Goal: Task Accomplishment & Management: Use online tool/utility

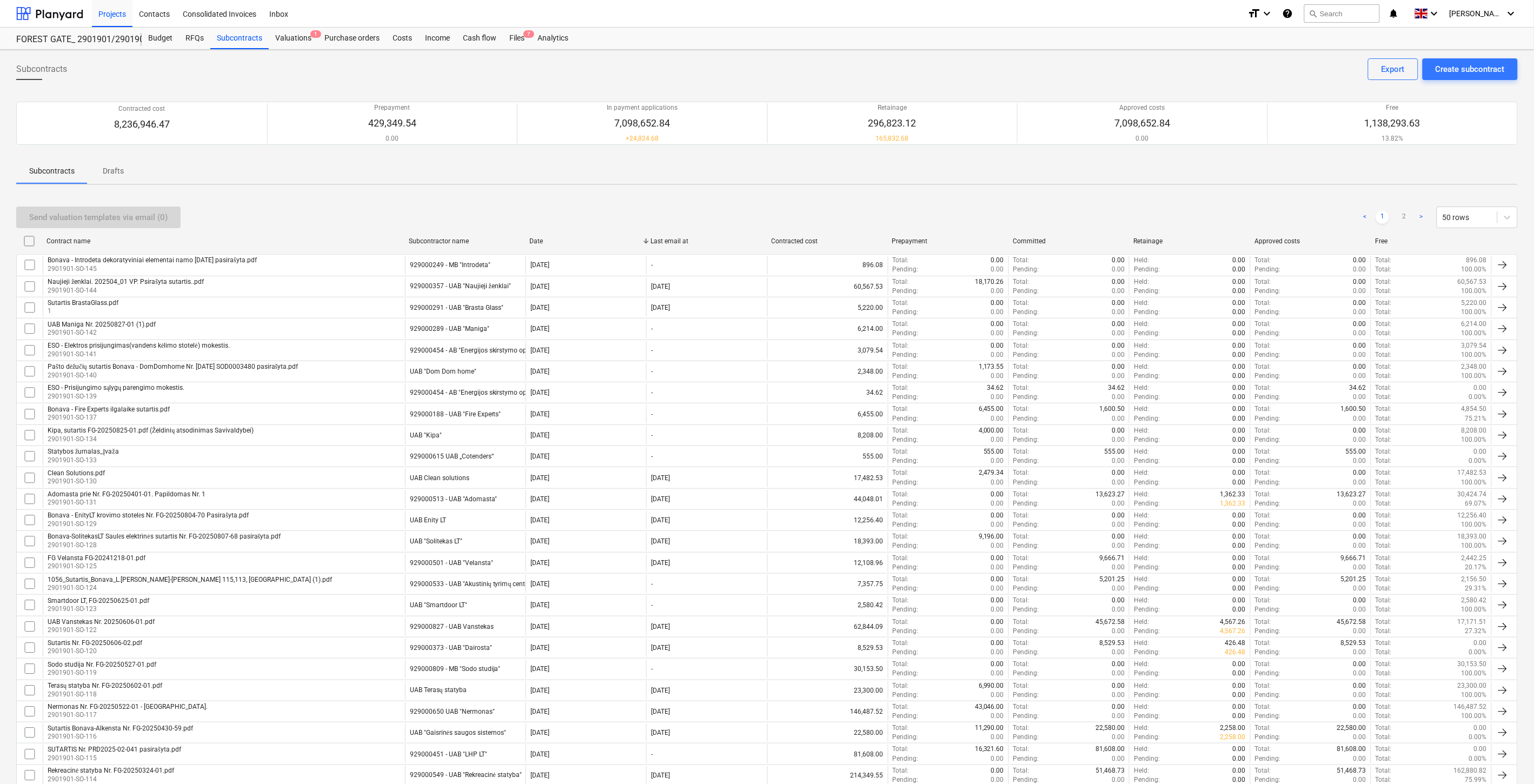
drag, startPoint x: 43, startPoint y: 13, endPoint x: 62, endPoint y: 29, distance: 24.8
click at [43, 13] on div at bounding box center [50, 13] width 67 height 27
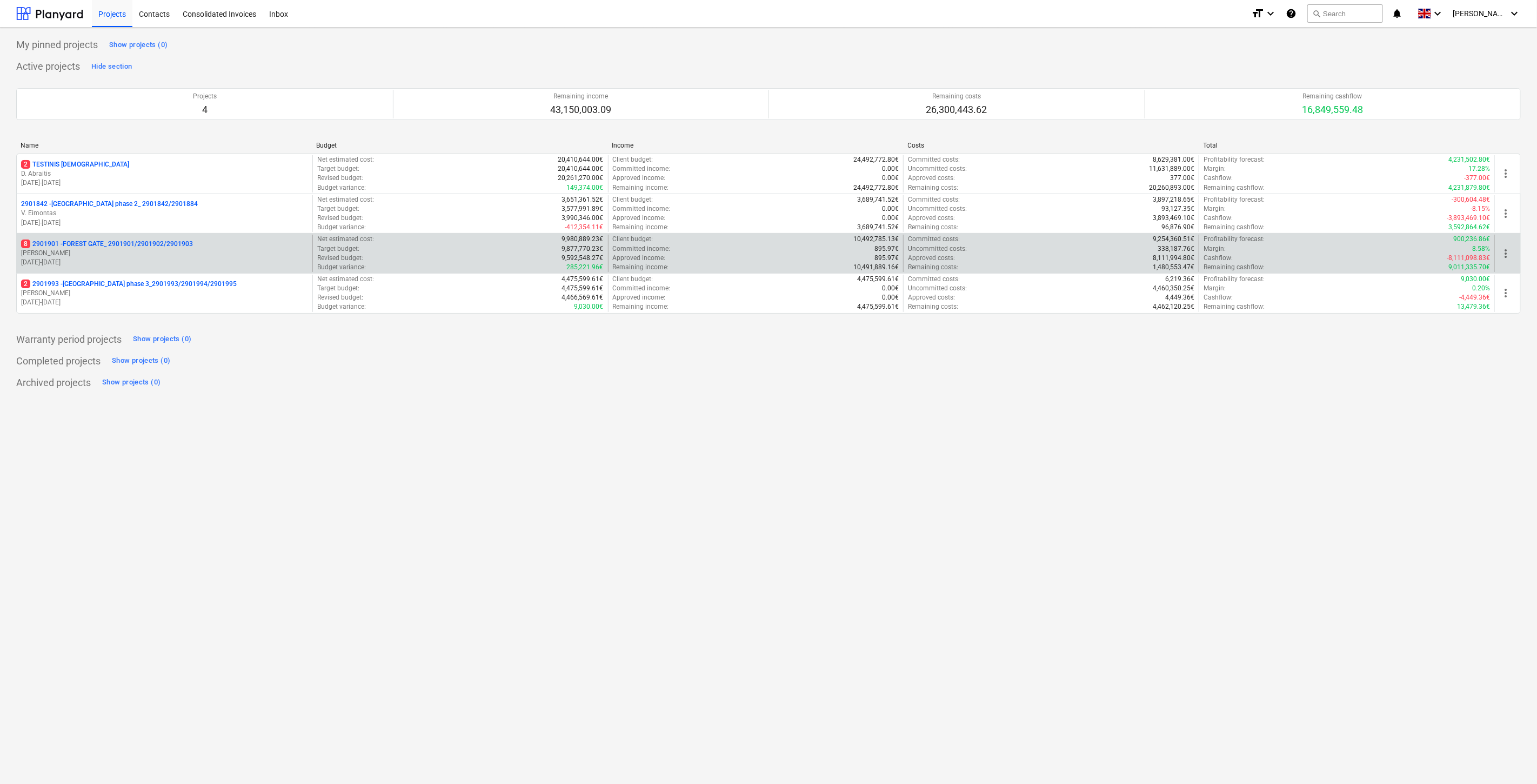
click at [156, 255] on p "[PERSON_NAME]" at bounding box center [164, 253] width 287 height 9
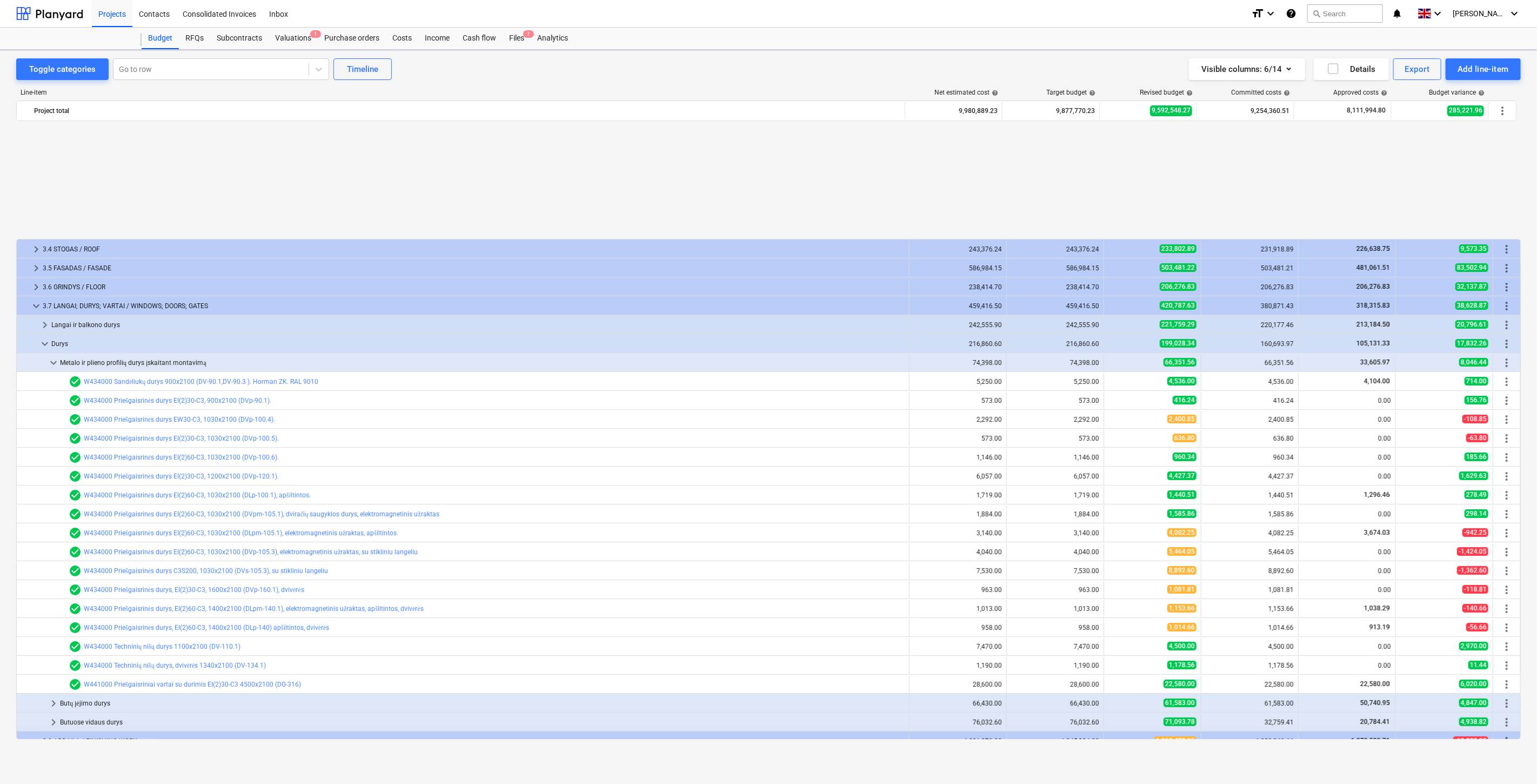
scroll to position [503, 0]
click at [521, 35] on div "Files 7" at bounding box center [517, 38] width 28 height 22
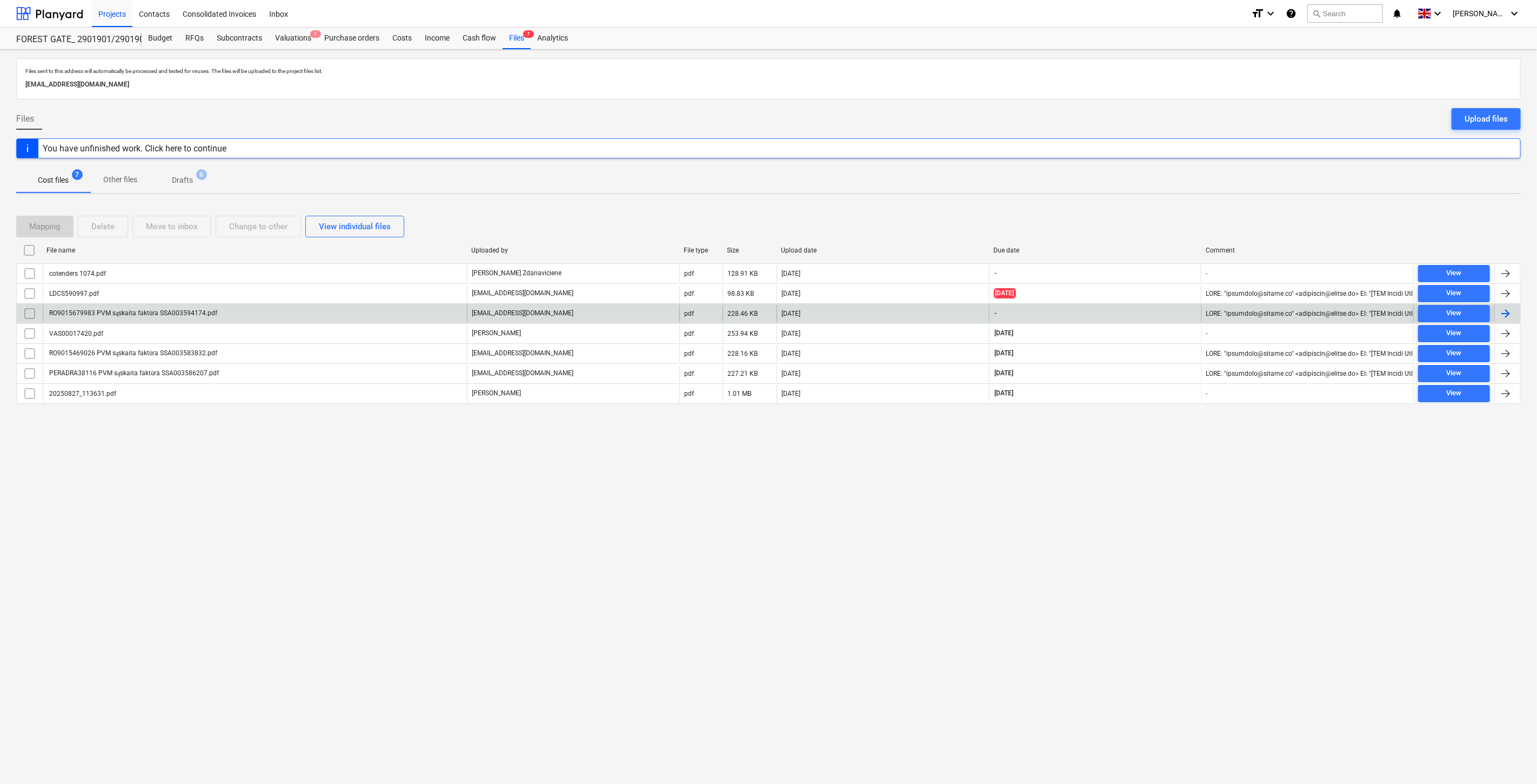
click at [394, 315] on div "RO9015679983 PVM sąskaita faktūra SSA003594174.pdf" at bounding box center [255, 313] width 424 height 17
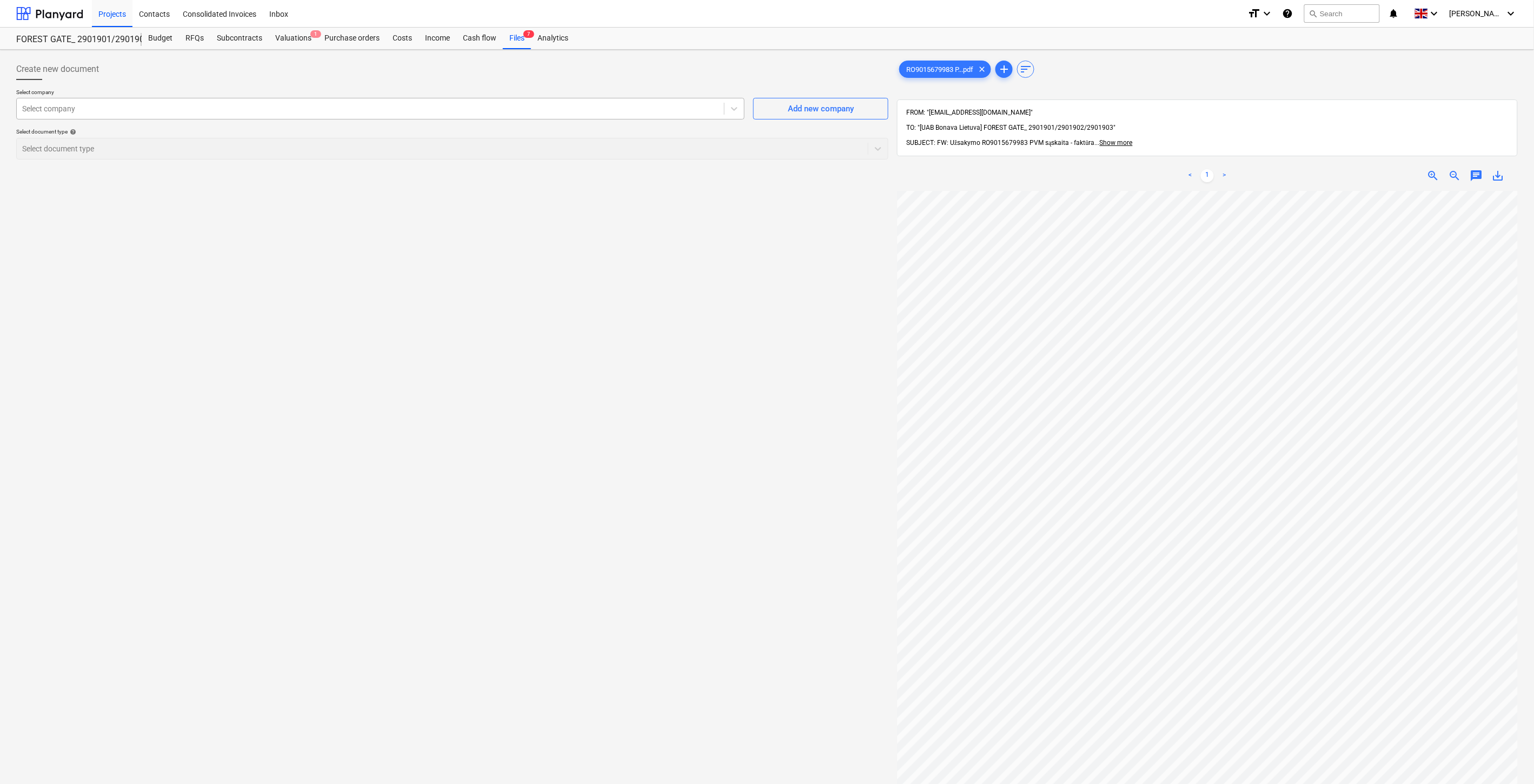
click at [538, 108] on div at bounding box center [371, 108] width 697 height 11
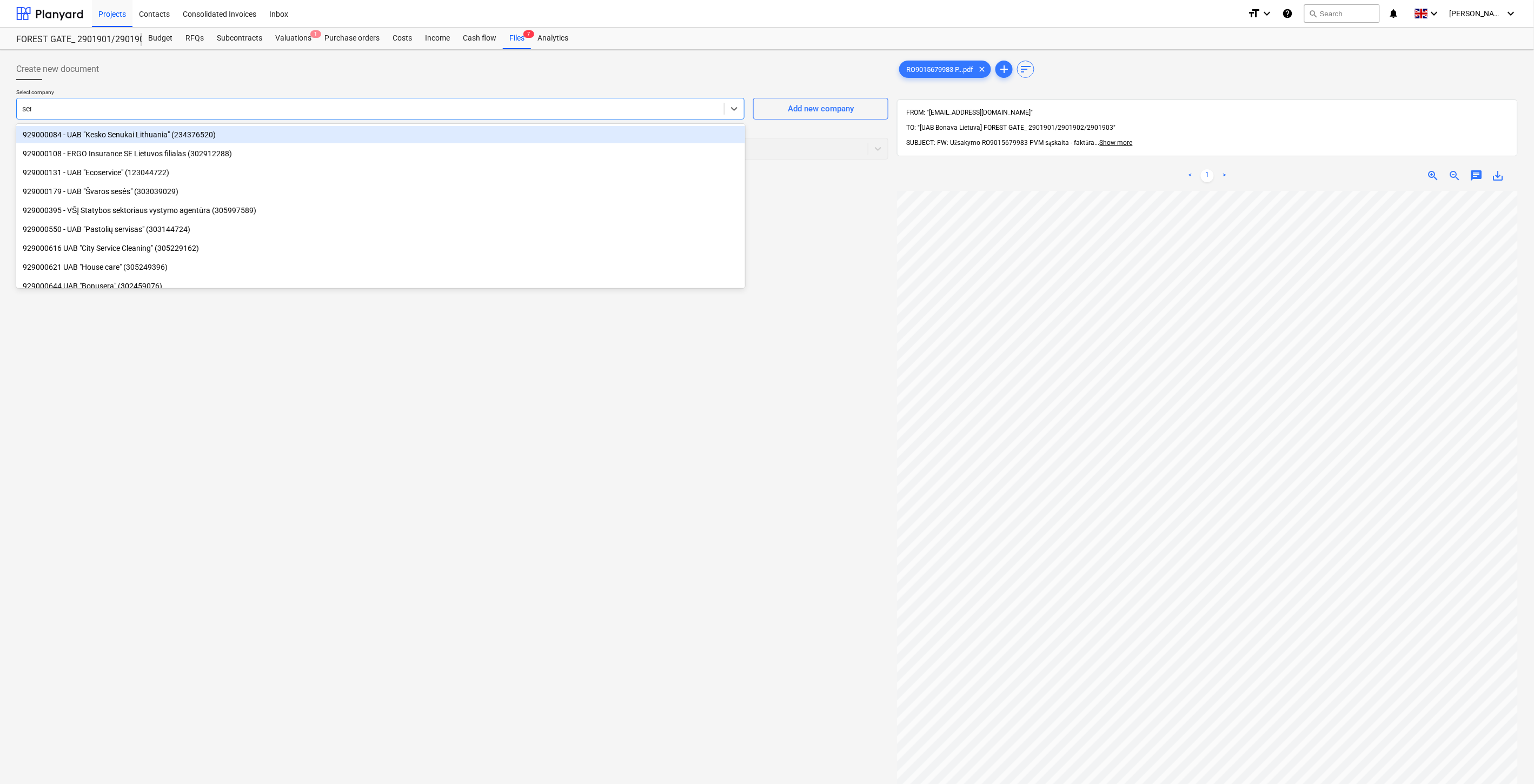
type input "senu"
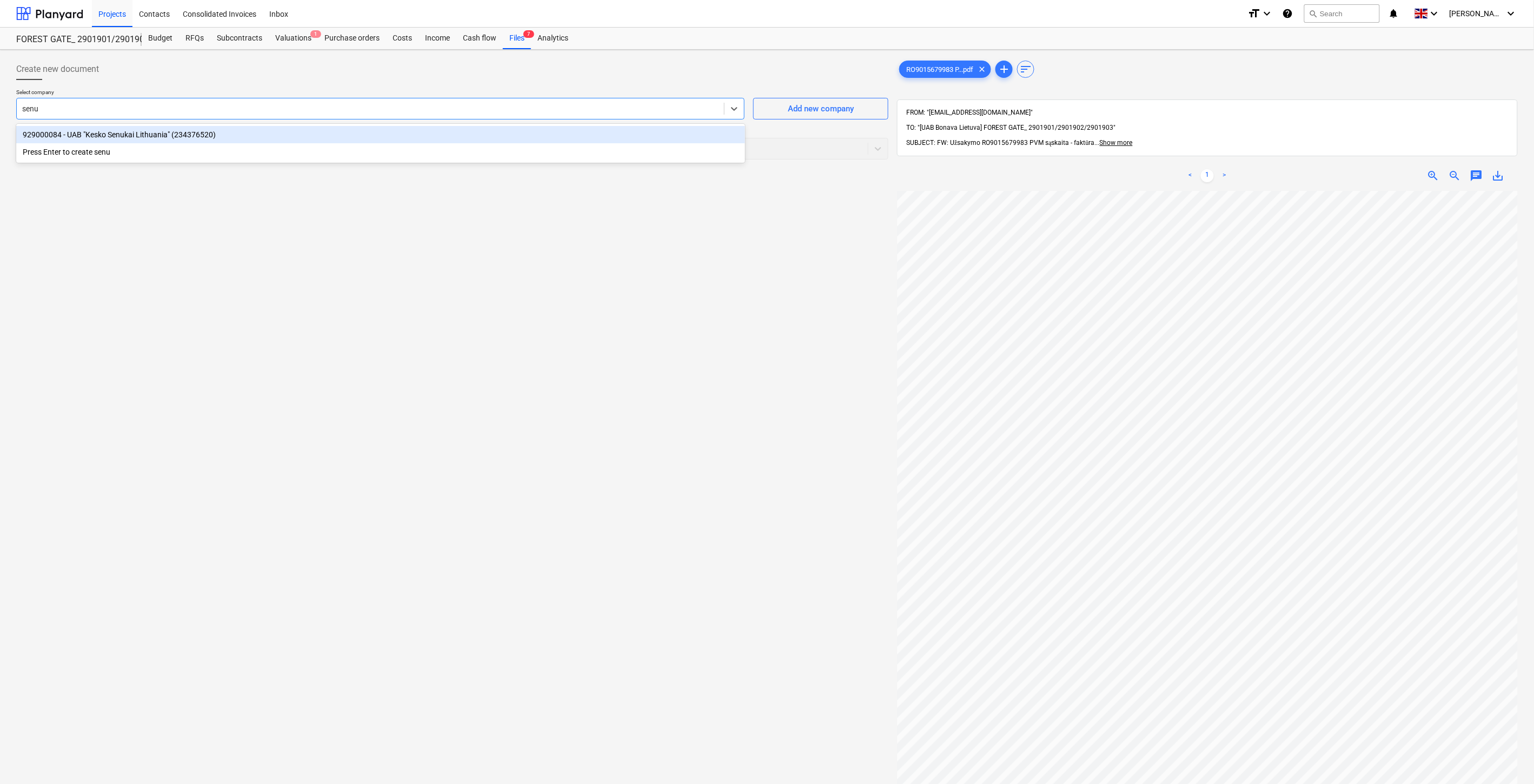
click at [485, 131] on div "929000084 - UAB "Kesko Senukai Lithuania" (234376520)" at bounding box center [380, 134] width 729 height 17
click at [414, 139] on div "Select document type" at bounding box center [452, 148] width 872 height 22
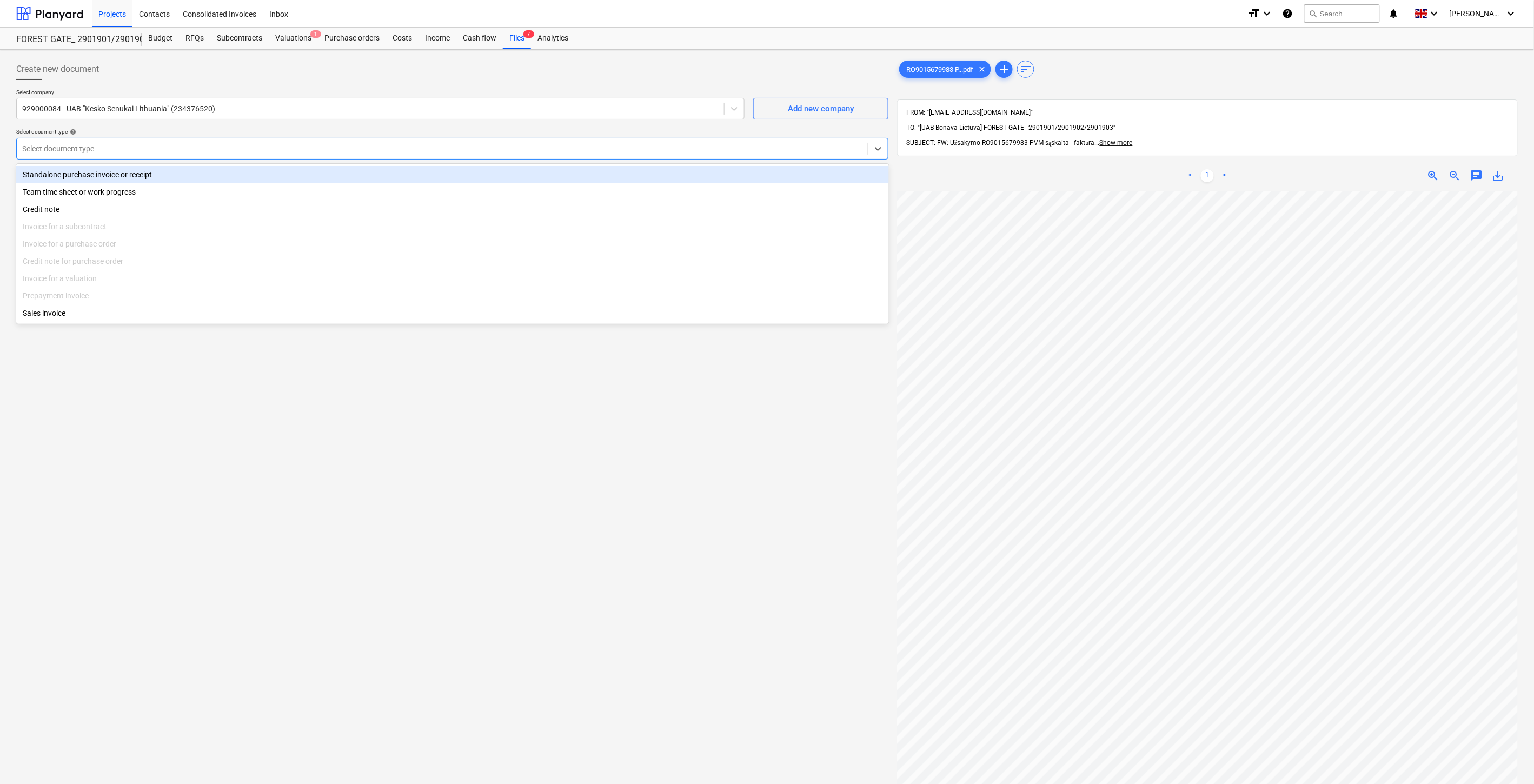
click at [195, 175] on div "Standalone purchase invoice or receipt" at bounding box center [452, 174] width 873 height 17
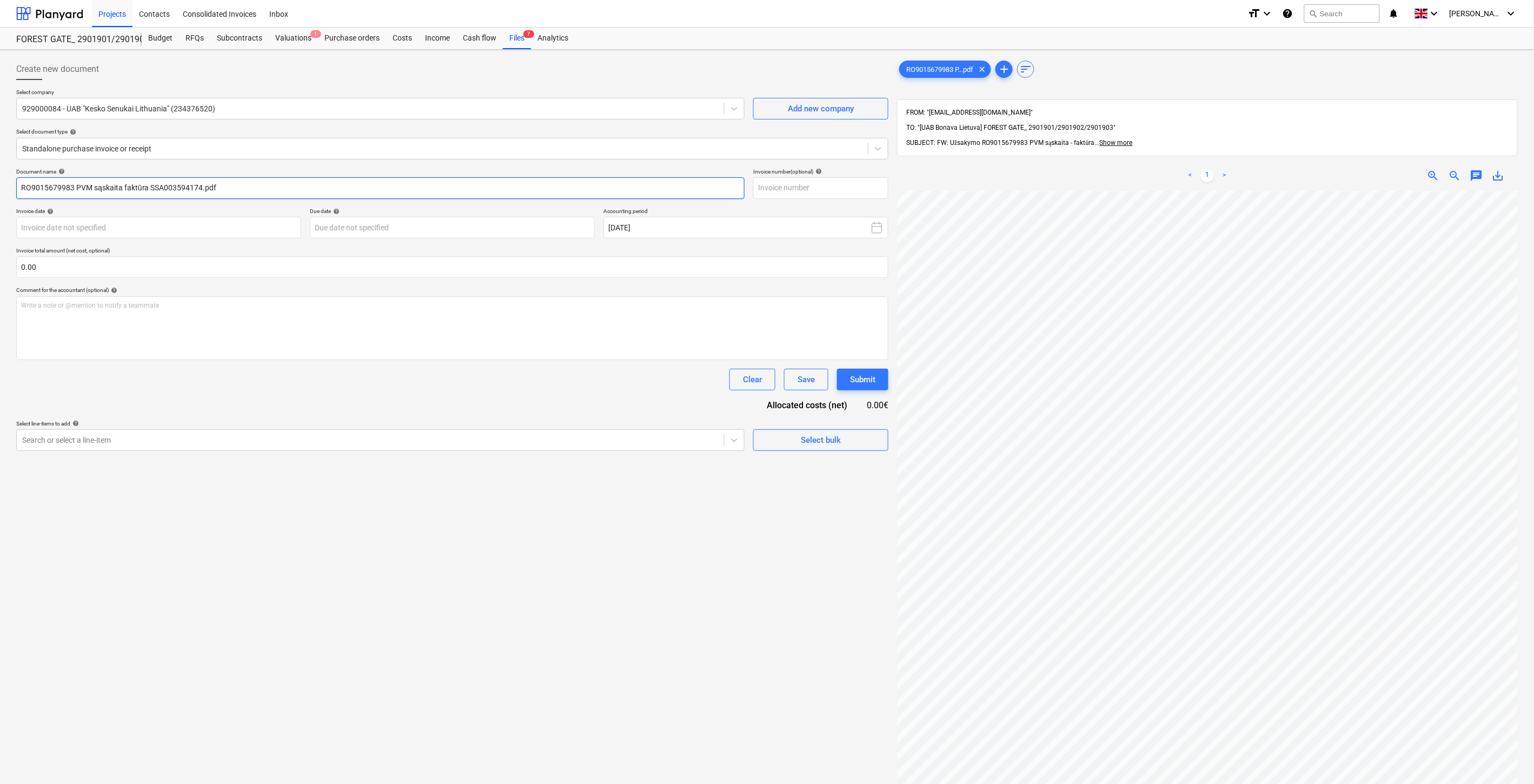
drag, startPoint x: 200, startPoint y: 188, endPoint x: 150, endPoint y: 188, distance: 50.0
click at [150, 188] on input "RO9015679983 PVM sąskaita faktūra SSA003594174.pdf" at bounding box center [380, 188] width 729 height 22
click at [848, 192] on input "text" at bounding box center [821, 188] width 135 height 22
paste input "SSA003594174"
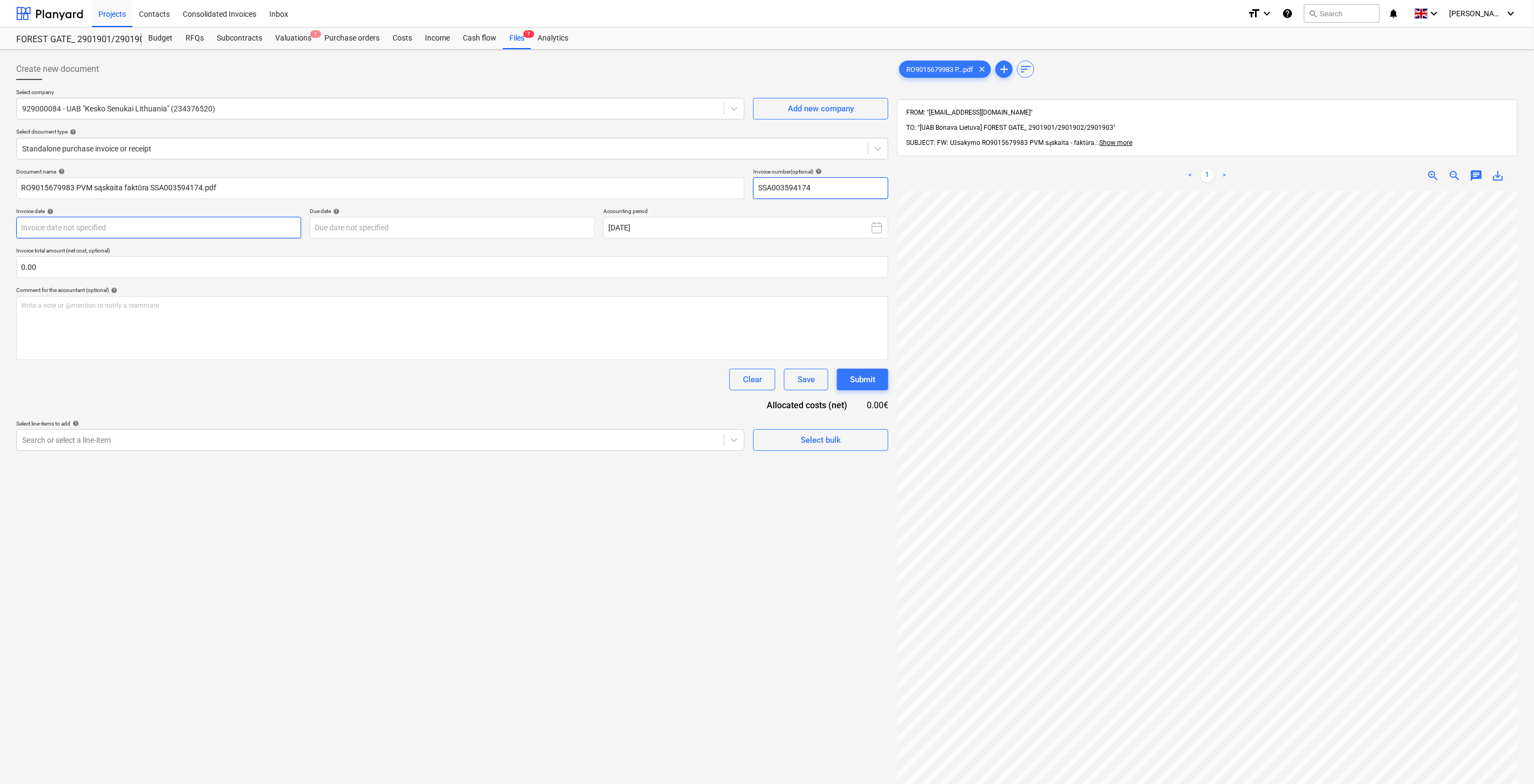
type input "SSA003594174"
click at [274, 232] on body "Projects Contacts Consolidated Invoices Inbox format_size keyboard_arrow_down h…" at bounding box center [767, 392] width 1534 height 784
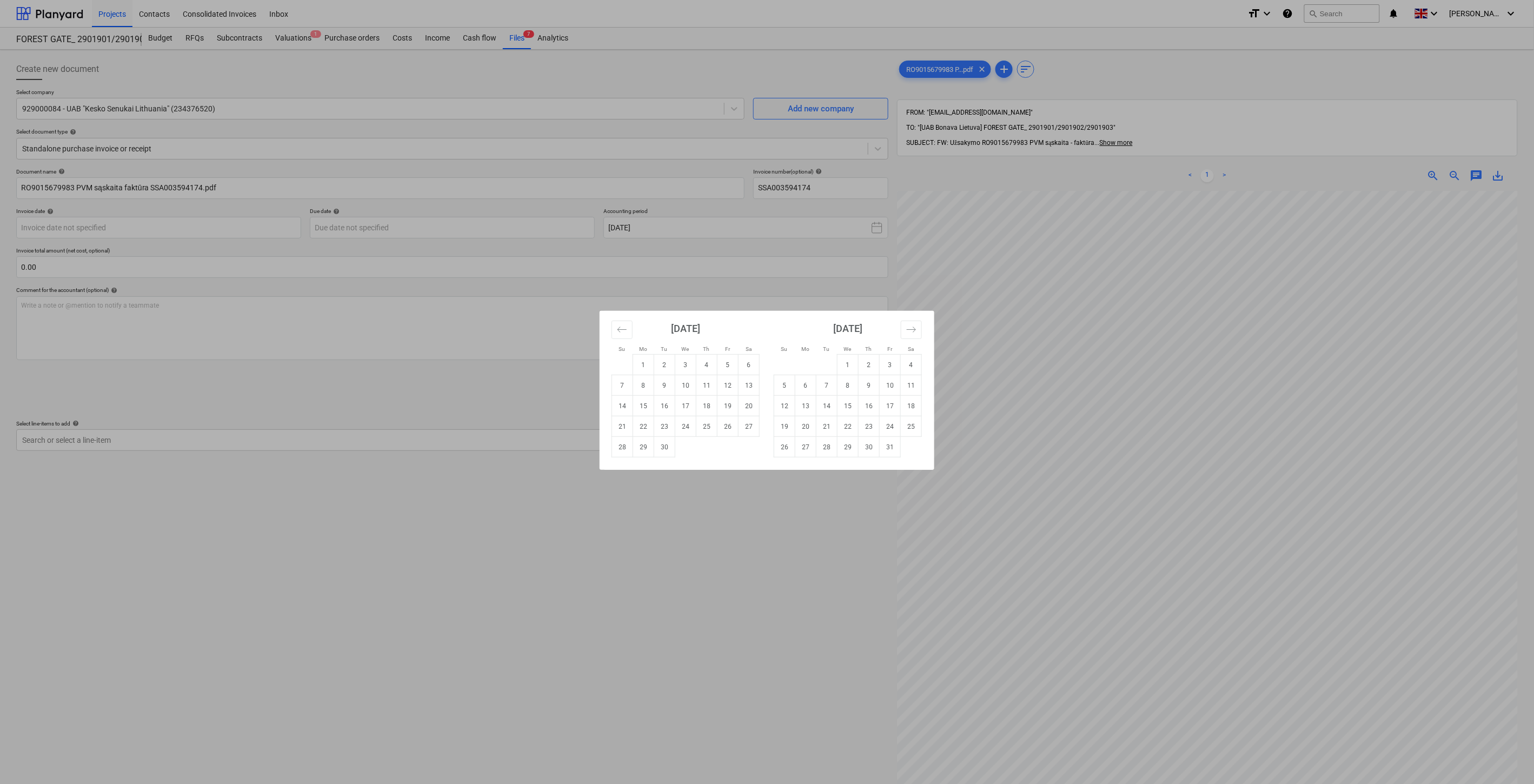
drag, startPoint x: 712, startPoint y: 663, endPoint x: 870, endPoint y: 514, distance: 217.2
click at [715, 654] on div "Su Mo Tu We Th Fr Sa Su Mo Tu We Th Fr Sa [DATE] 1 2 3 4 5 6 7 8 9 10 11 12 13 …" at bounding box center [767, 392] width 1534 height 784
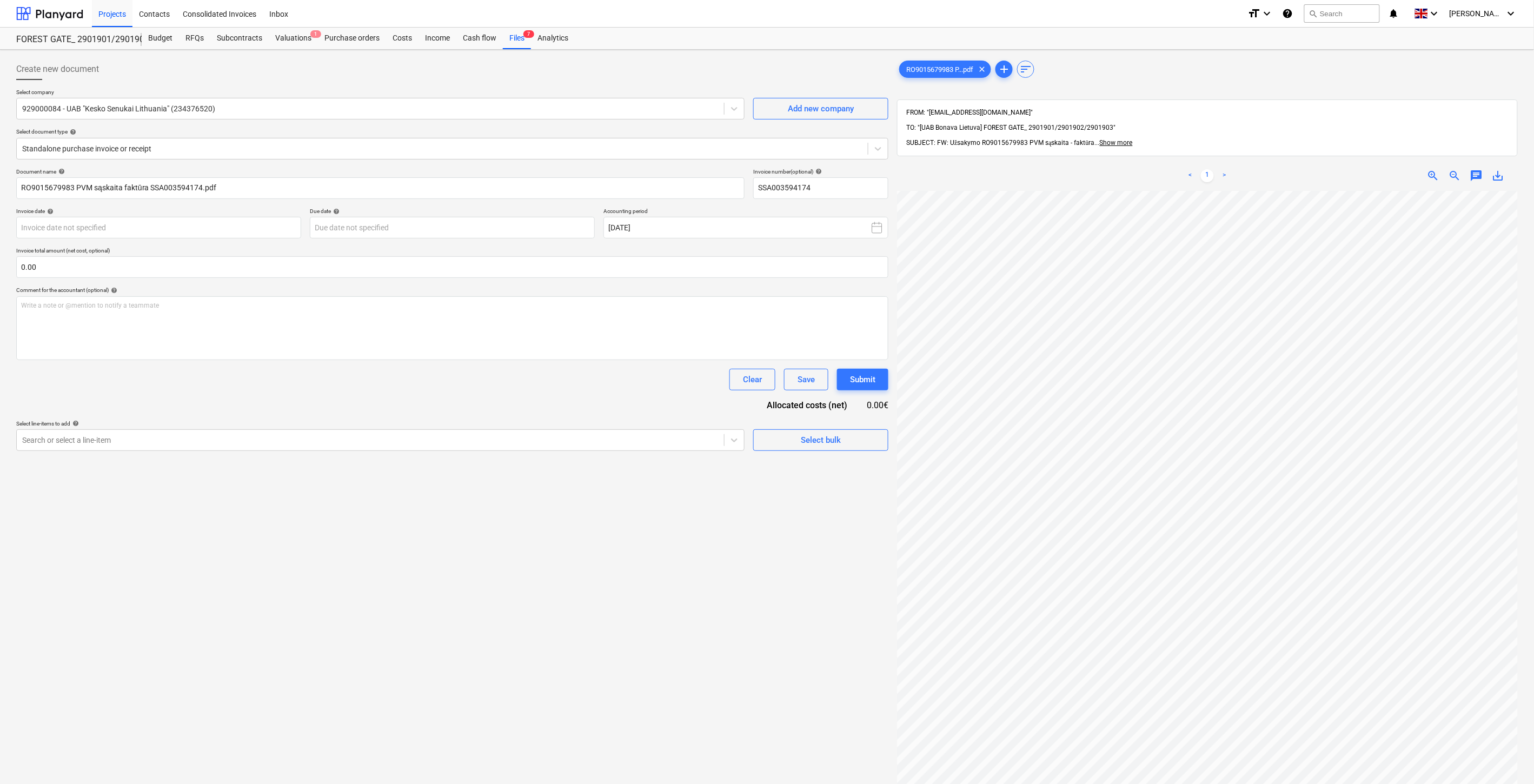
scroll to position [0, 0]
click at [244, 226] on body "Projects Contacts Consolidated Invoices Inbox format_size keyboard_arrow_down h…" at bounding box center [767, 392] width 1534 height 784
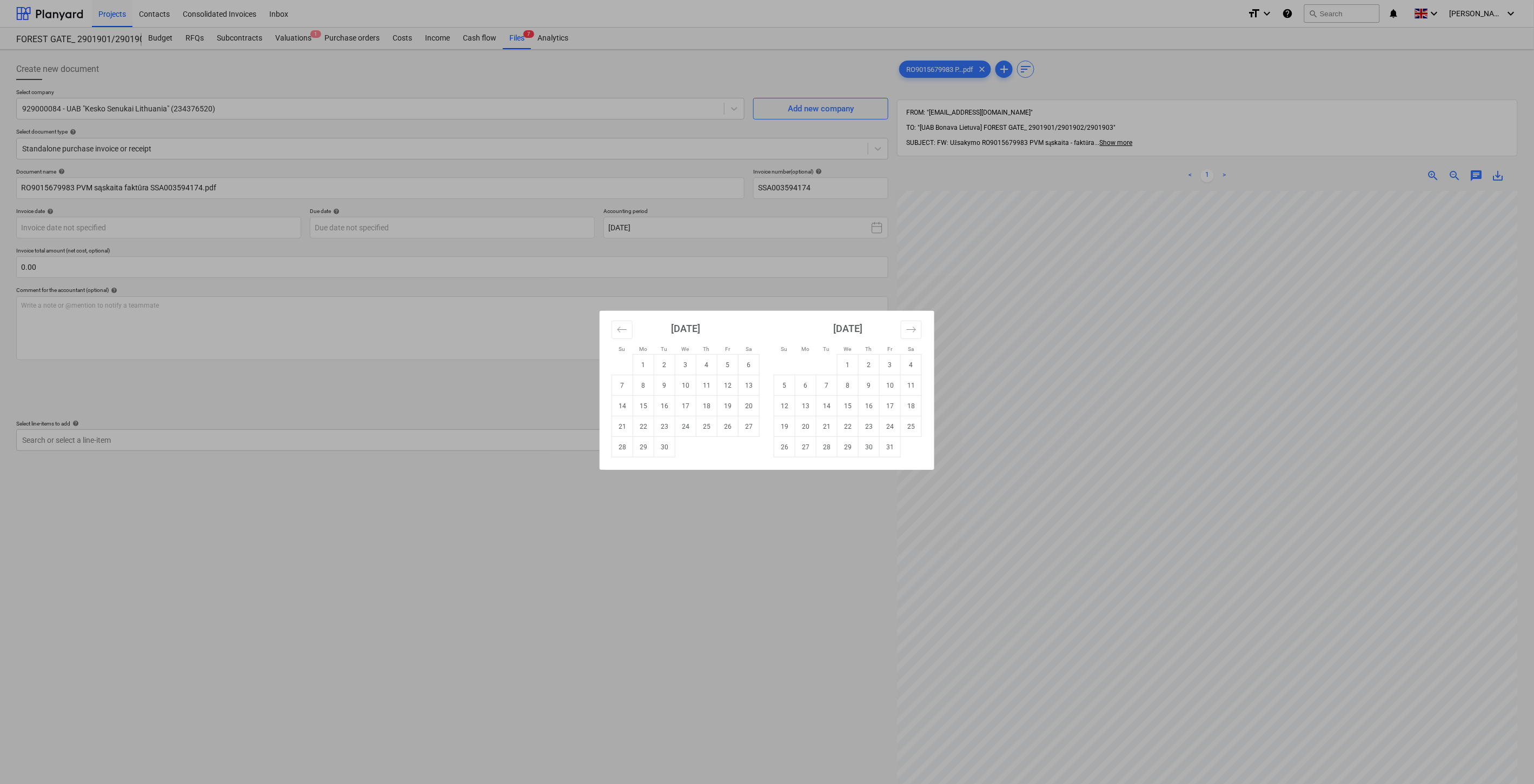
click at [645, 403] on td "15" at bounding box center [643, 406] width 21 height 21
type input "[DATE]"
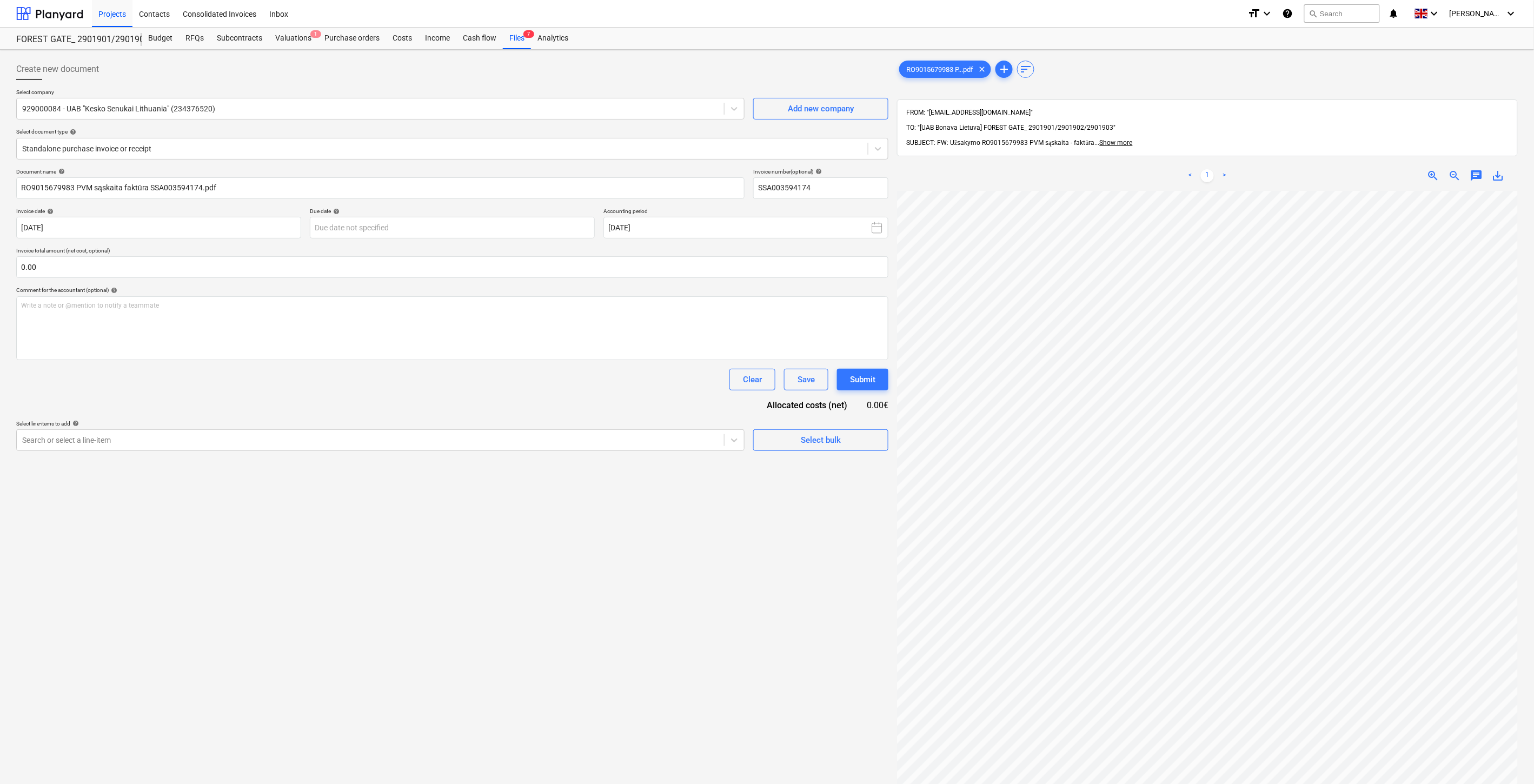
click at [524, 239] on div "Document name help RO9015679983 PVM sąskaita faktūra SSA003594174.pdf Invoice n…" at bounding box center [452, 309] width 872 height 283
click at [523, 235] on body "Projects Contacts Consolidated Invoices Inbox format_size keyboard_arrow_down h…" at bounding box center [767, 392] width 1534 height 784
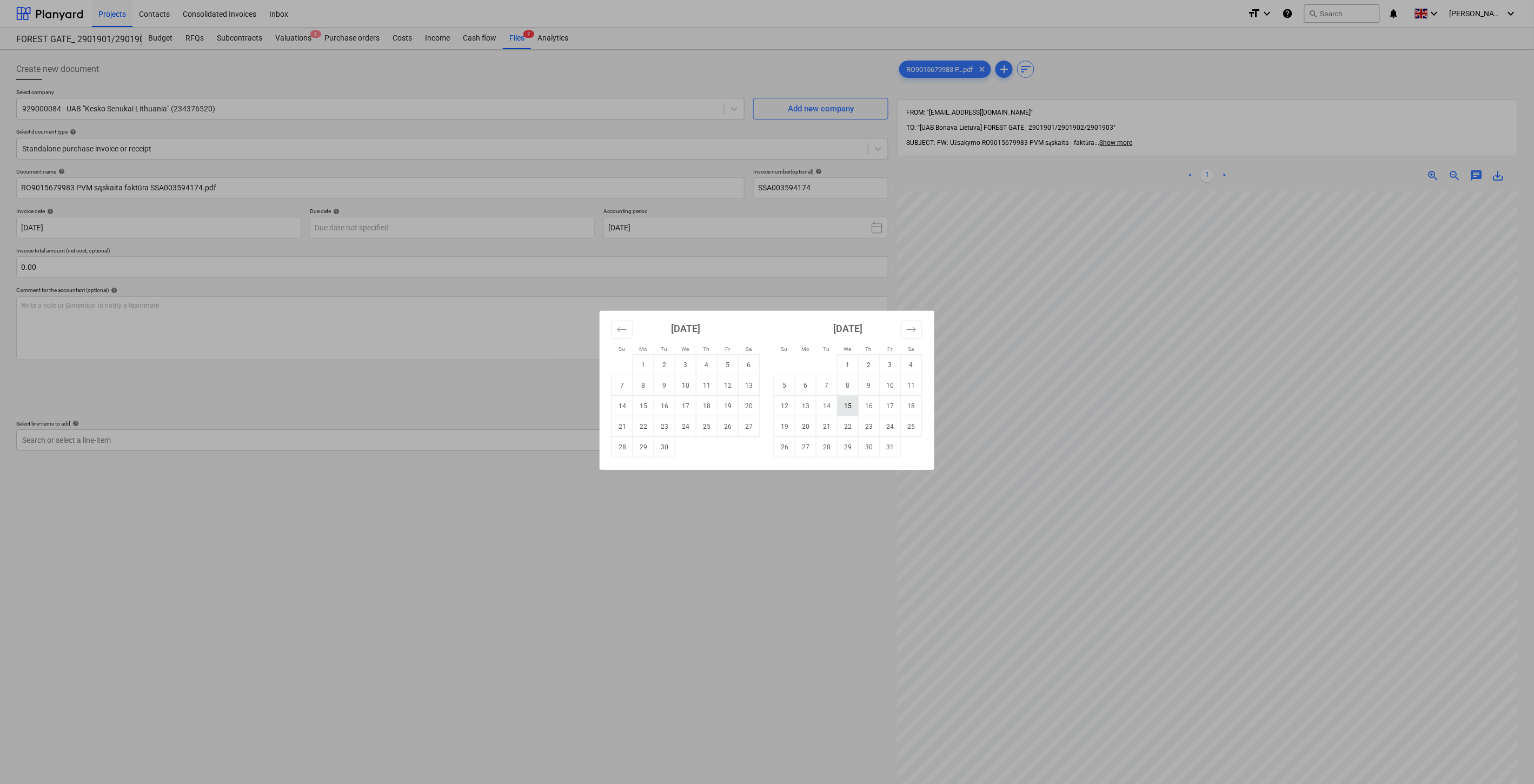
drag, startPoint x: 853, startPoint y: 408, endPoint x: 865, endPoint y: 407, distance: 12.0
click at [853, 408] on td "15" at bounding box center [848, 406] width 21 height 21
type input "[DATE]"
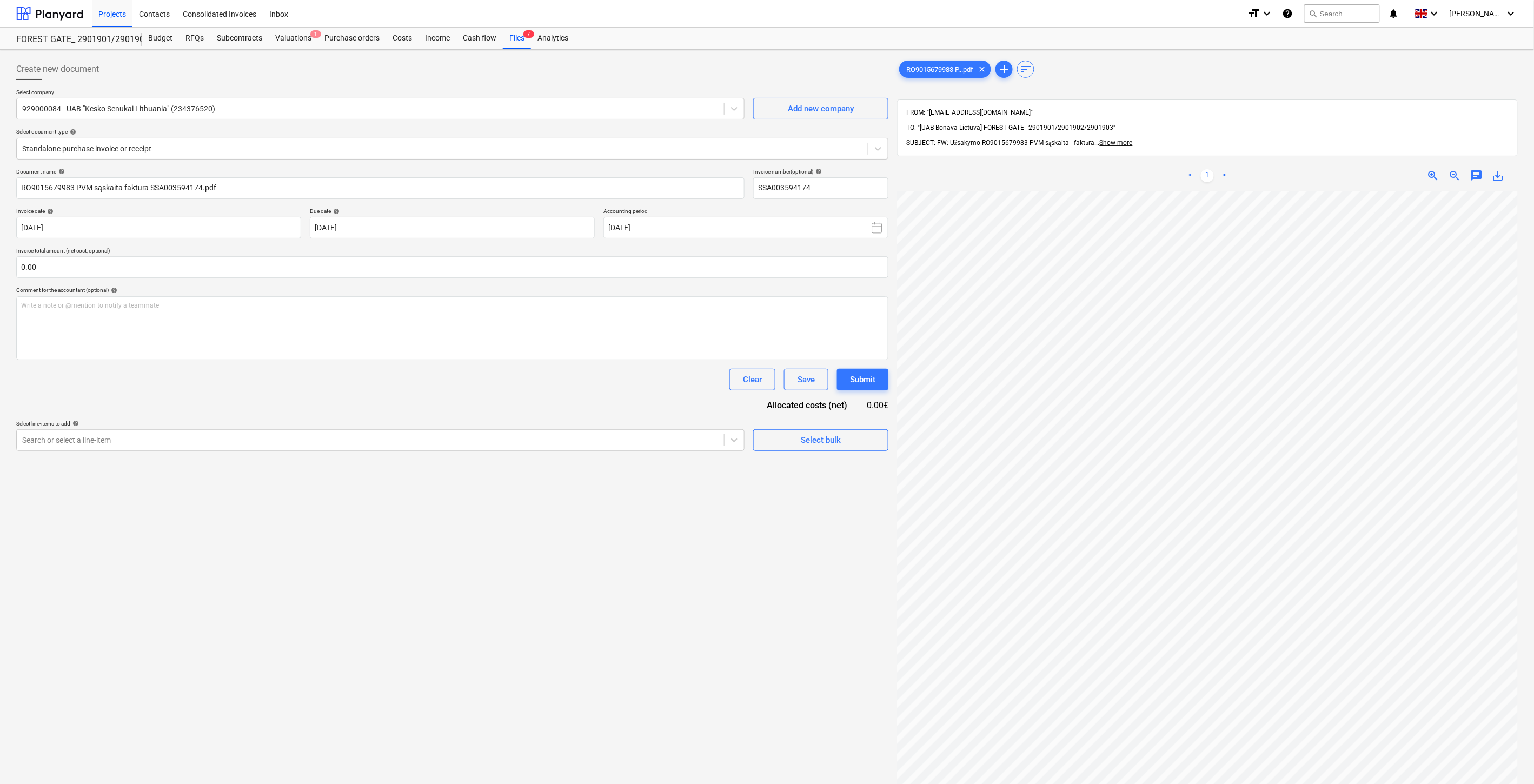
scroll to position [164, 0]
click at [476, 272] on input "text" at bounding box center [452, 267] width 872 height 22
type input "ę"
type input "33.26"
click at [256, 469] on div at bounding box center [371, 467] width 697 height 11
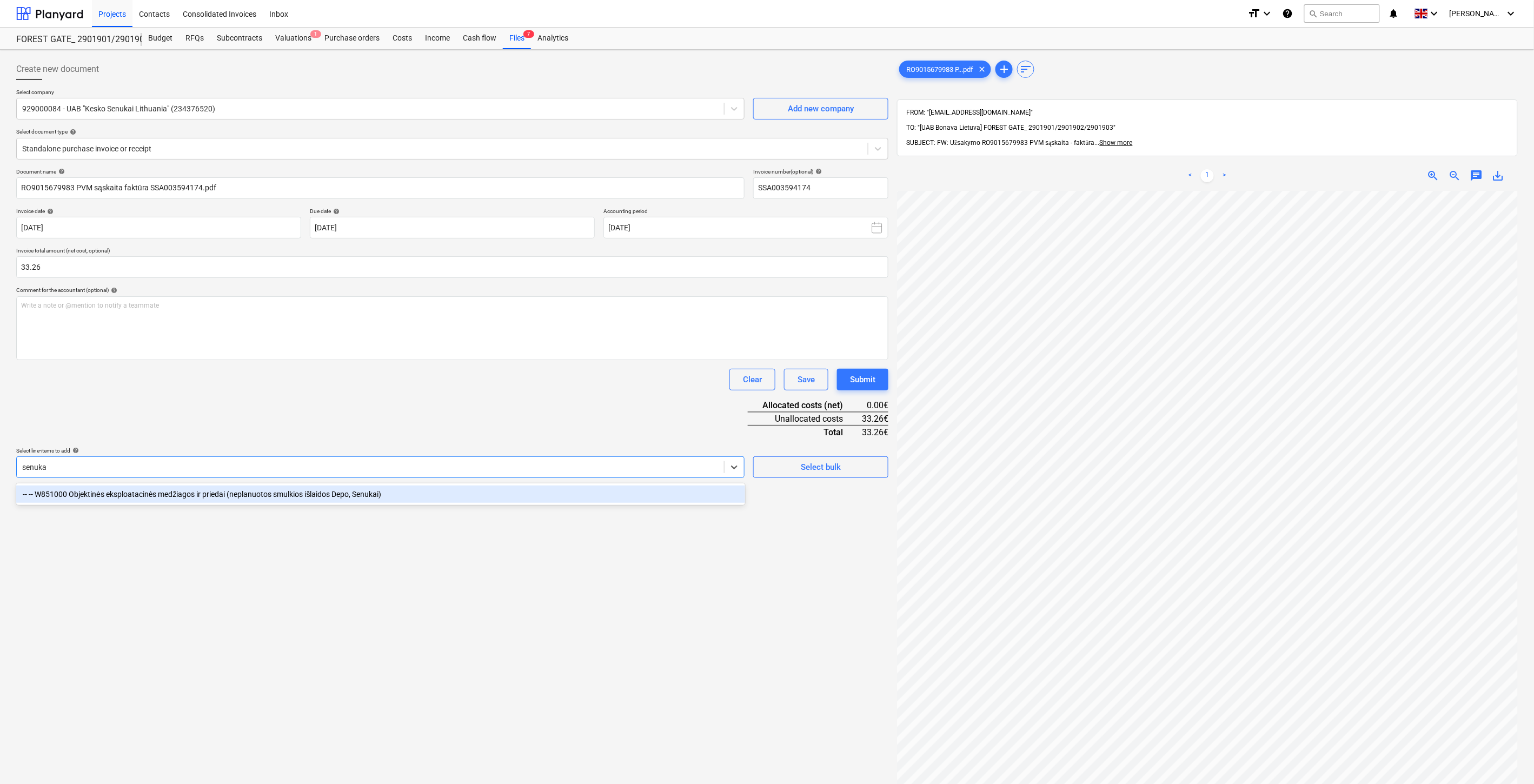
type input "senukai"
drag, startPoint x: 230, startPoint y: 491, endPoint x: 256, endPoint y: 447, distance: 51.1
click at [230, 491] on div "-- -- W851000 Objektinės eksploatacinės medžiagos ir priedai (neplanuotos smulk…" at bounding box center [380, 494] width 729 height 17
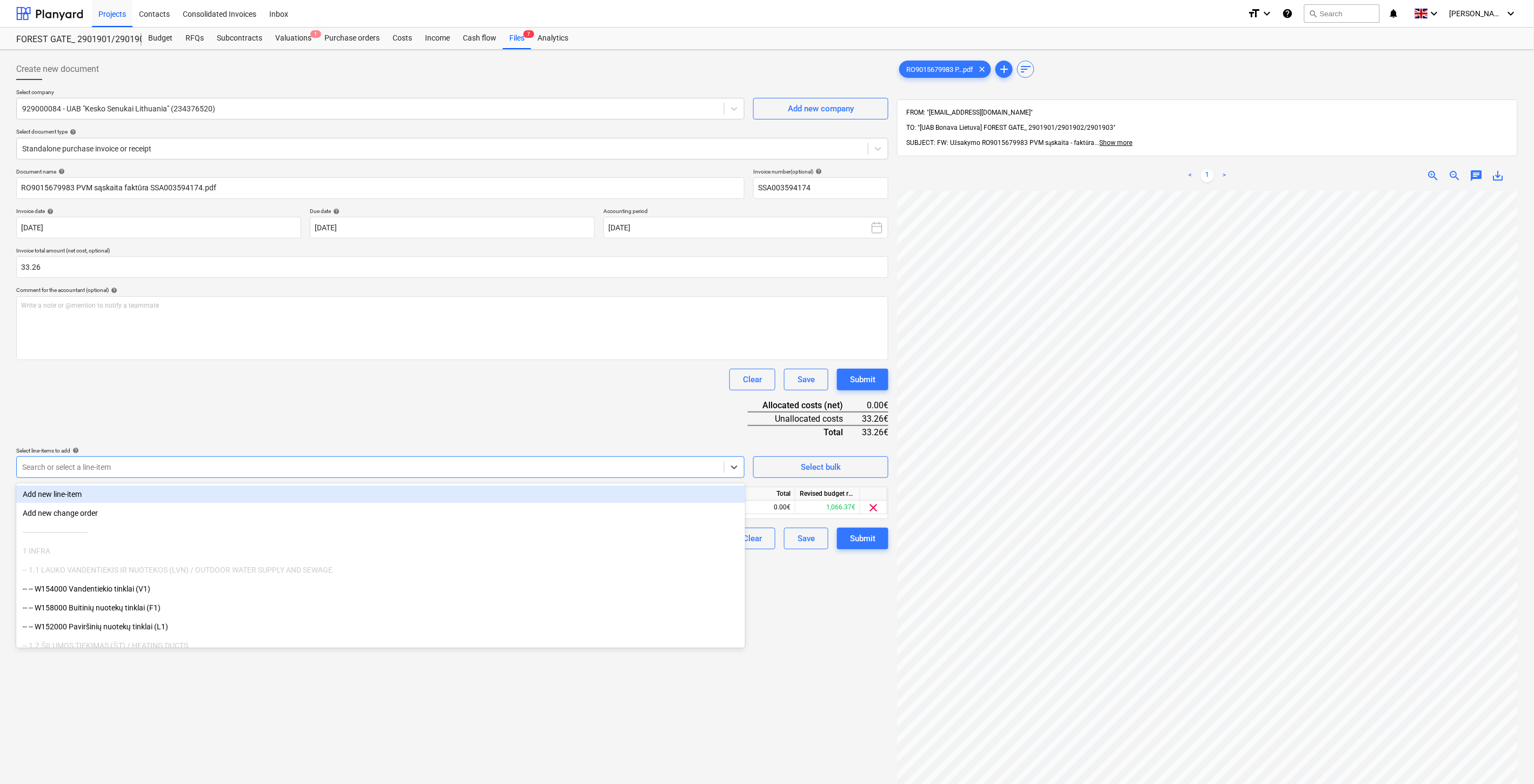
click at [311, 397] on div "Document name help RO9015679983 PVM sąskaita faktūra SSA003594174.pdf Invoice n…" at bounding box center [452, 358] width 872 height 381
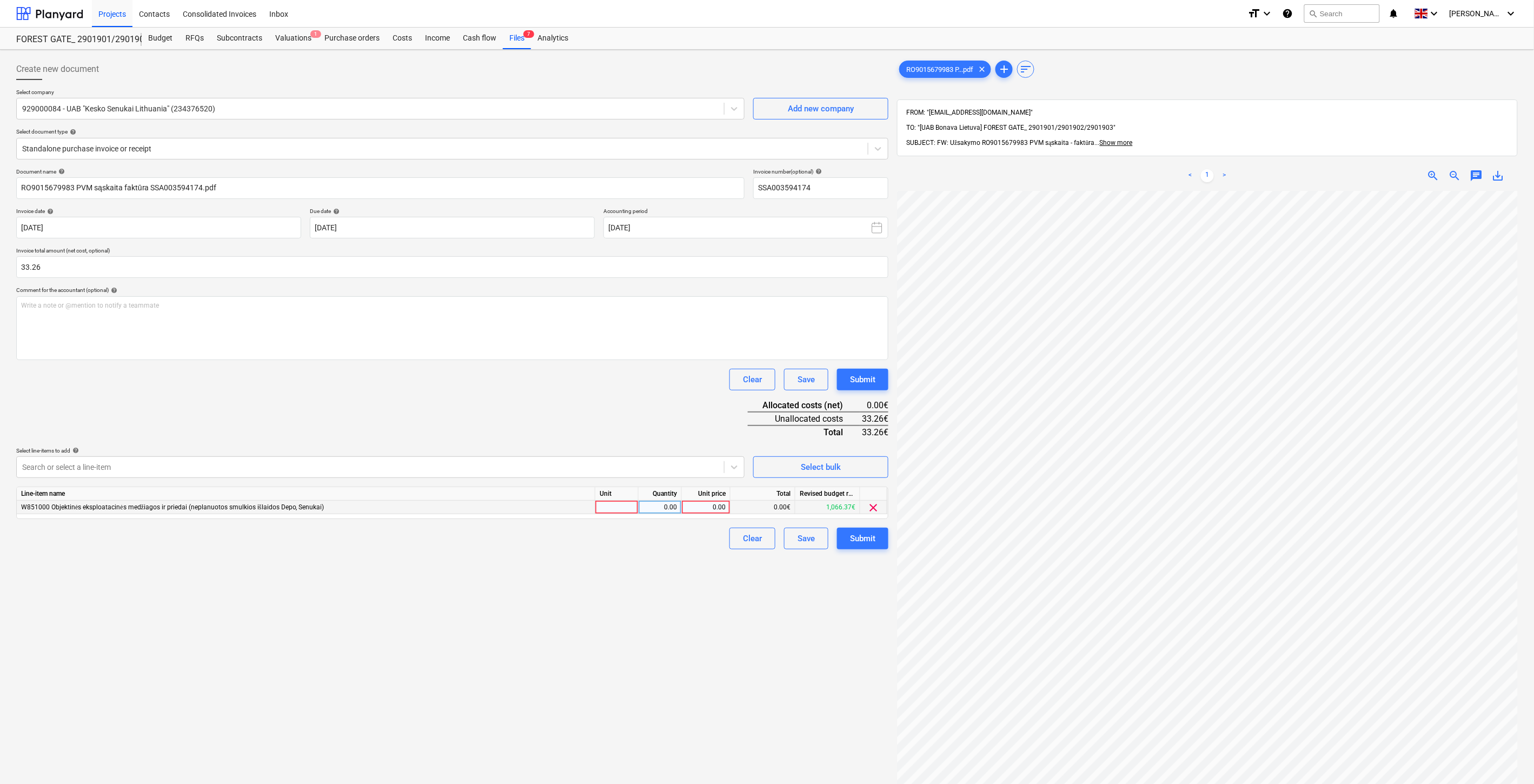
click at [609, 509] on div at bounding box center [617, 507] width 43 height 13
type input "1"
click at [668, 506] on div "0.00" at bounding box center [660, 507] width 34 height 13
click at [703, 505] on div "0.00" at bounding box center [706, 507] width 39 height 13
type input "33.26"
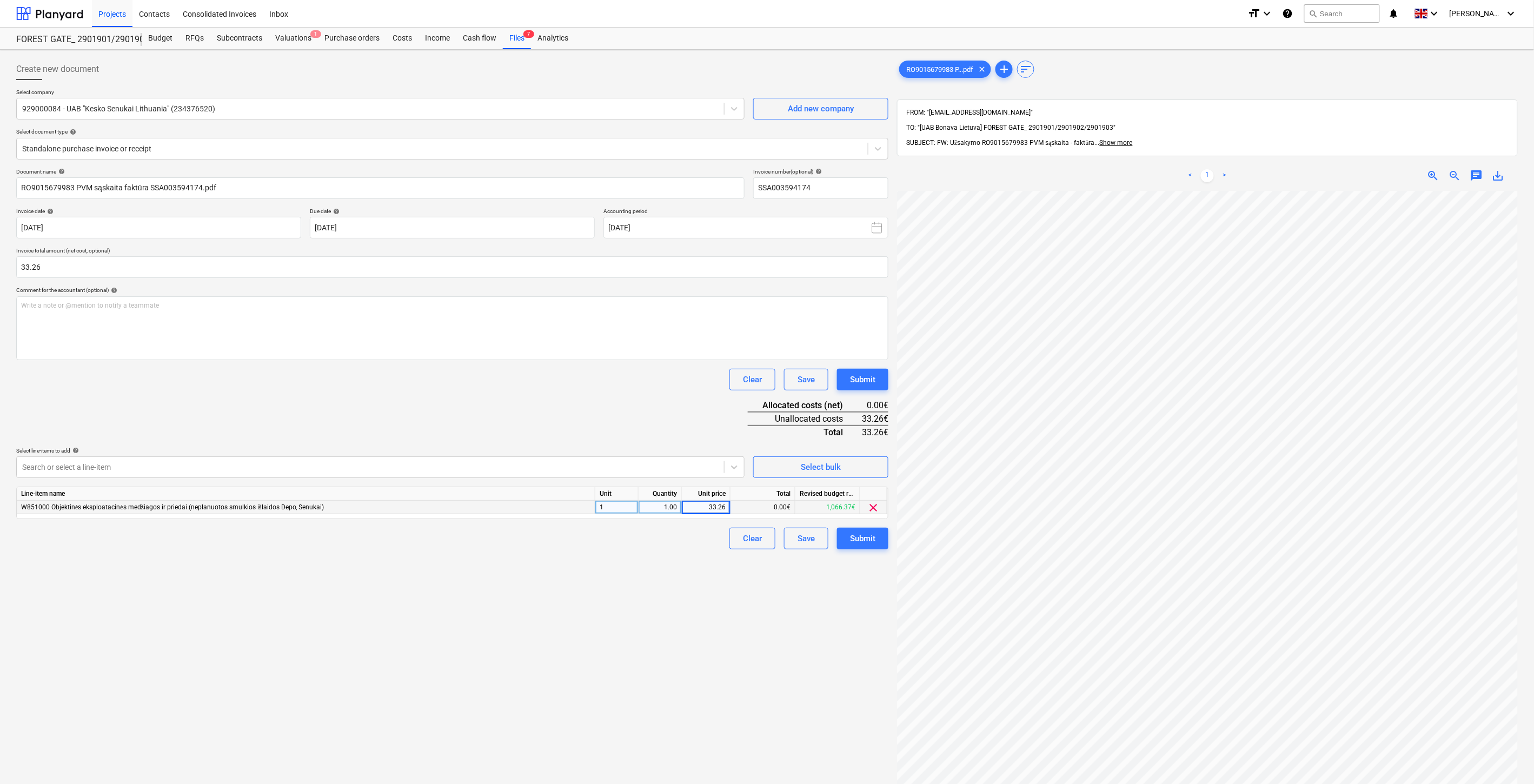
click at [635, 386] on div "Clear Save Submit" at bounding box center [452, 379] width 872 height 22
click at [802, 543] on div "Save" at bounding box center [806, 538] width 17 height 14
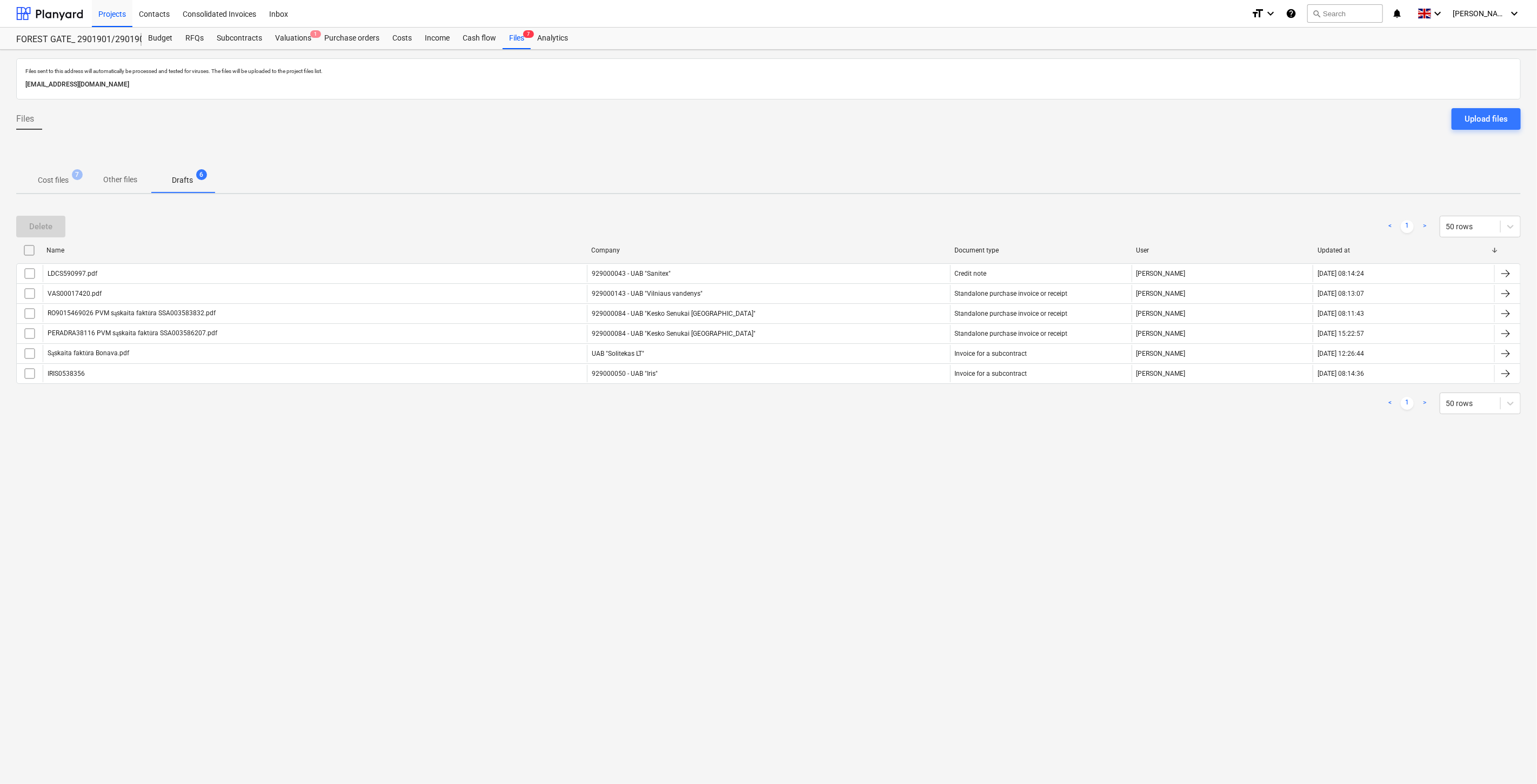
click at [55, 172] on span "Cost files 7" at bounding box center [53, 180] width 74 height 19
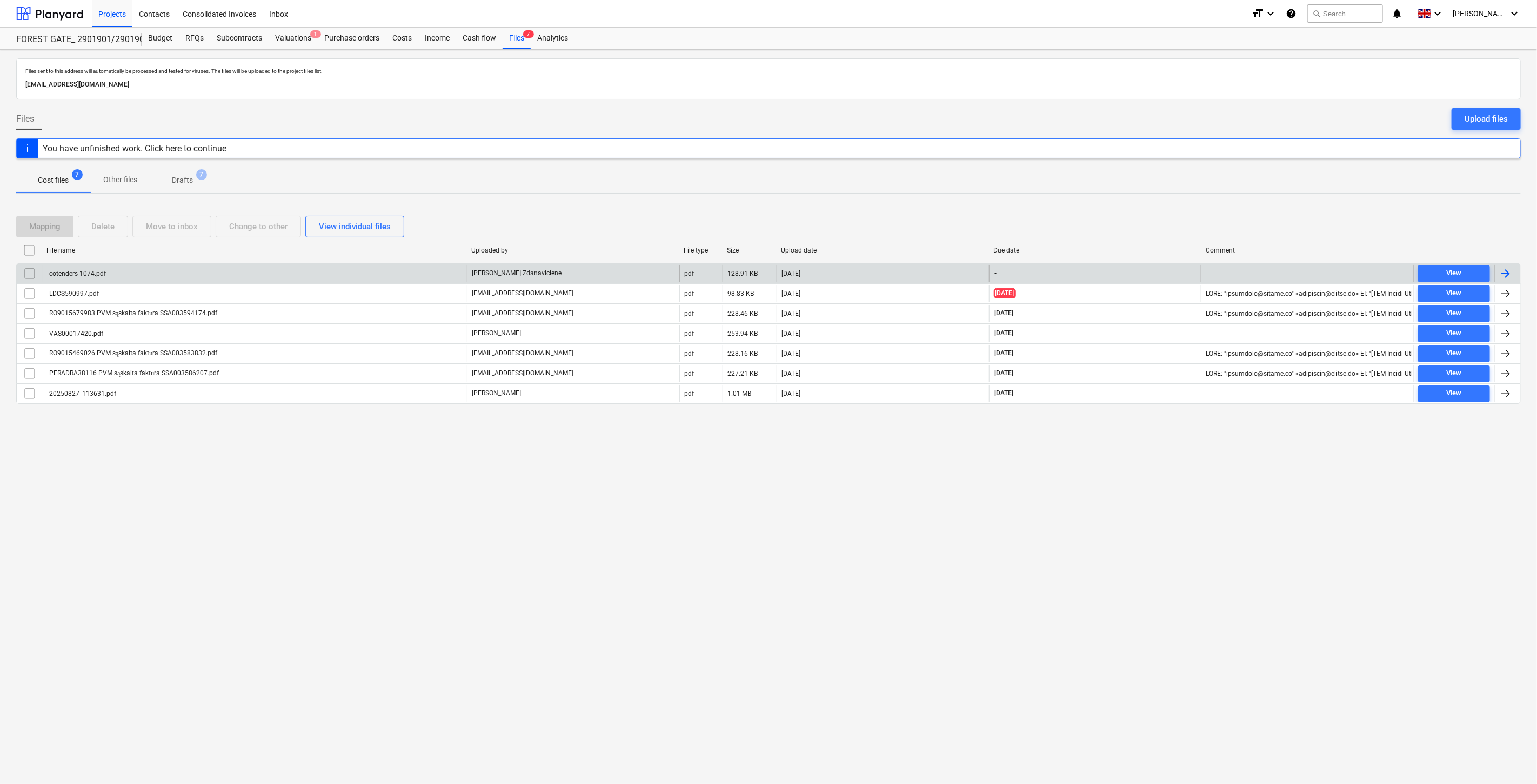
click at [613, 273] on div "[PERSON_NAME] Zdanaviciene" at bounding box center [573, 273] width 212 height 17
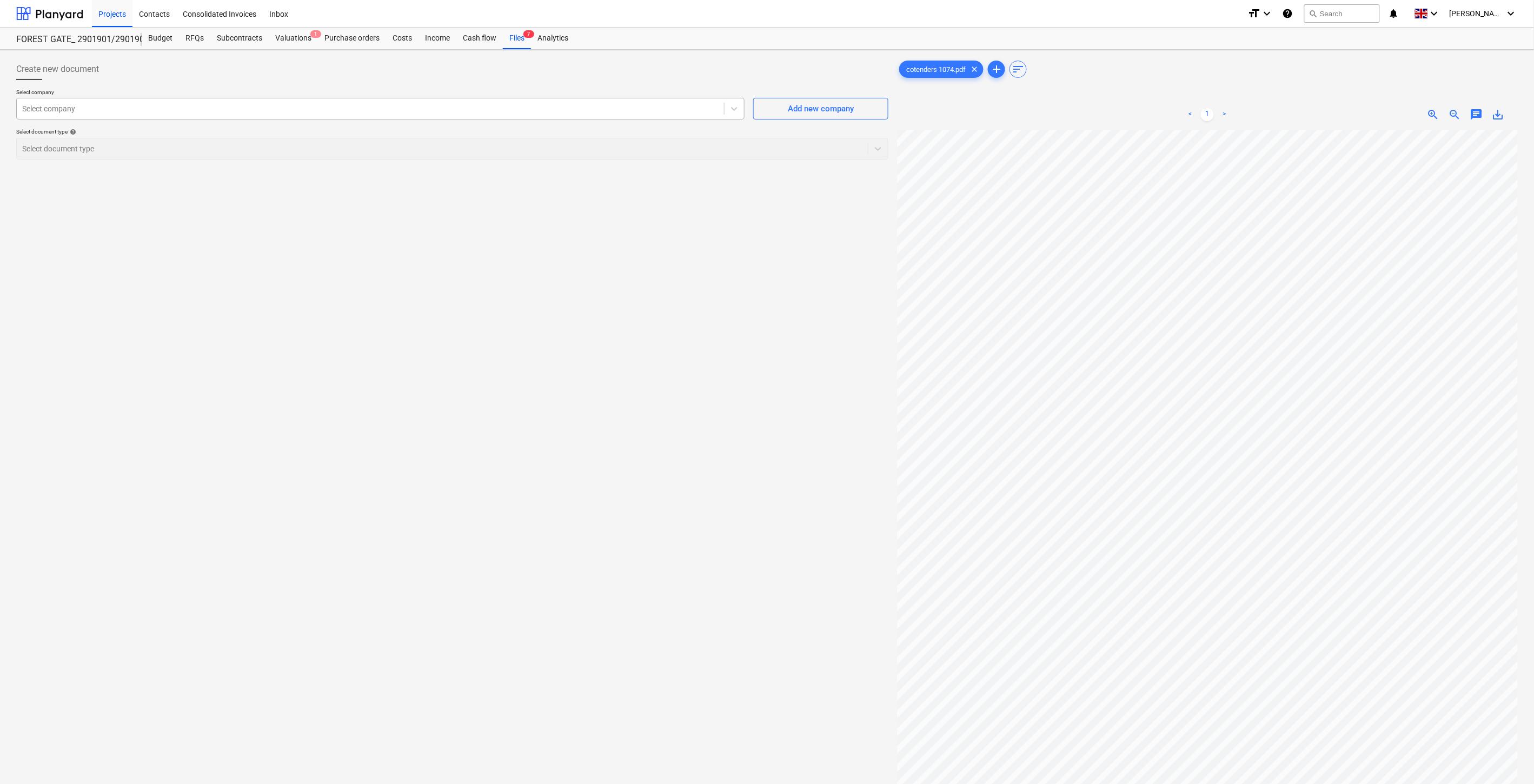
click at [420, 111] on div at bounding box center [371, 108] width 697 height 11
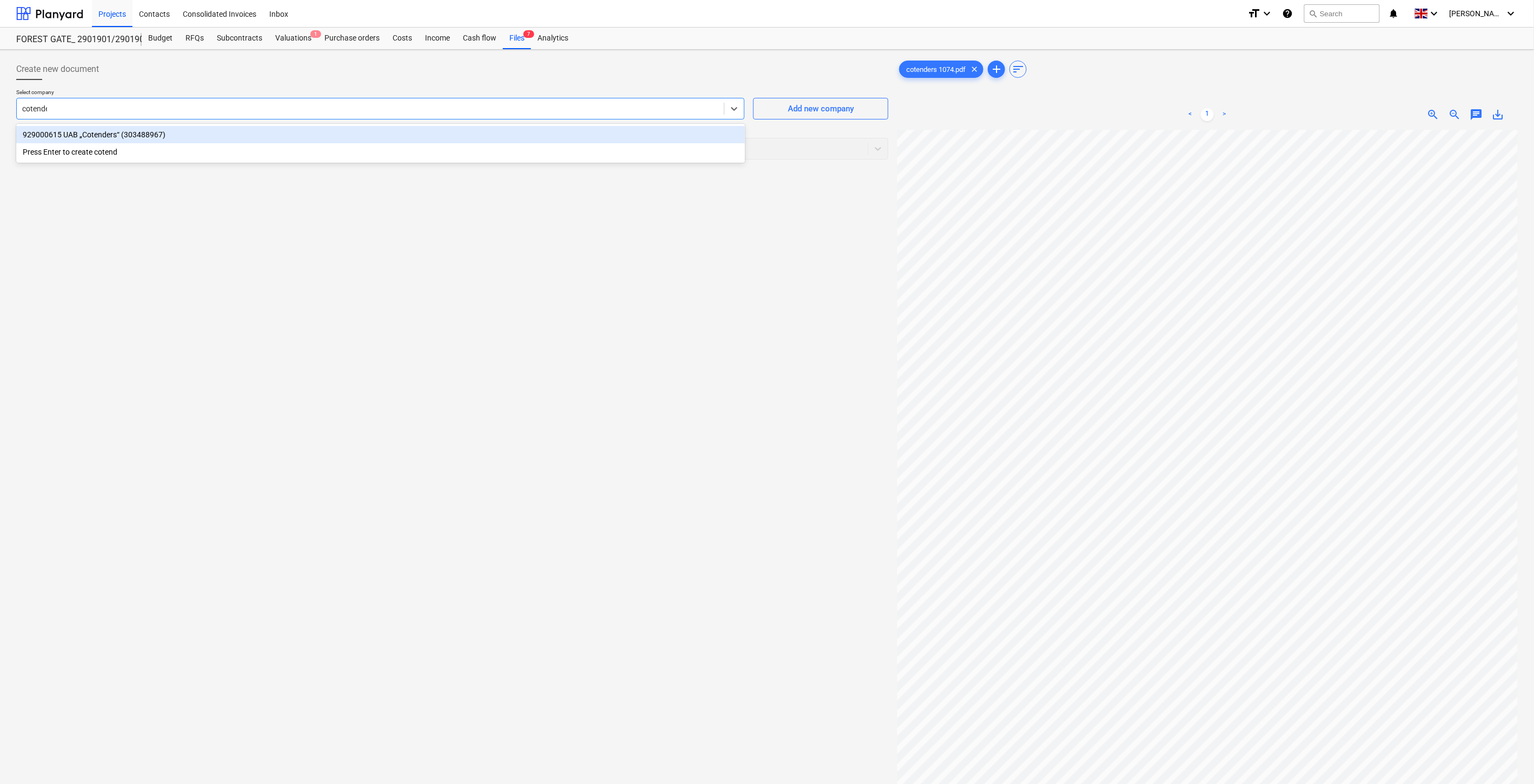
type input "cotender"
click at [452, 131] on div "929000615 UAB „Cotenders“ (303488967)" at bounding box center [380, 134] width 729 height 17
click at [394, 150] on div at bounding box center [442, 148] width 840 height 11
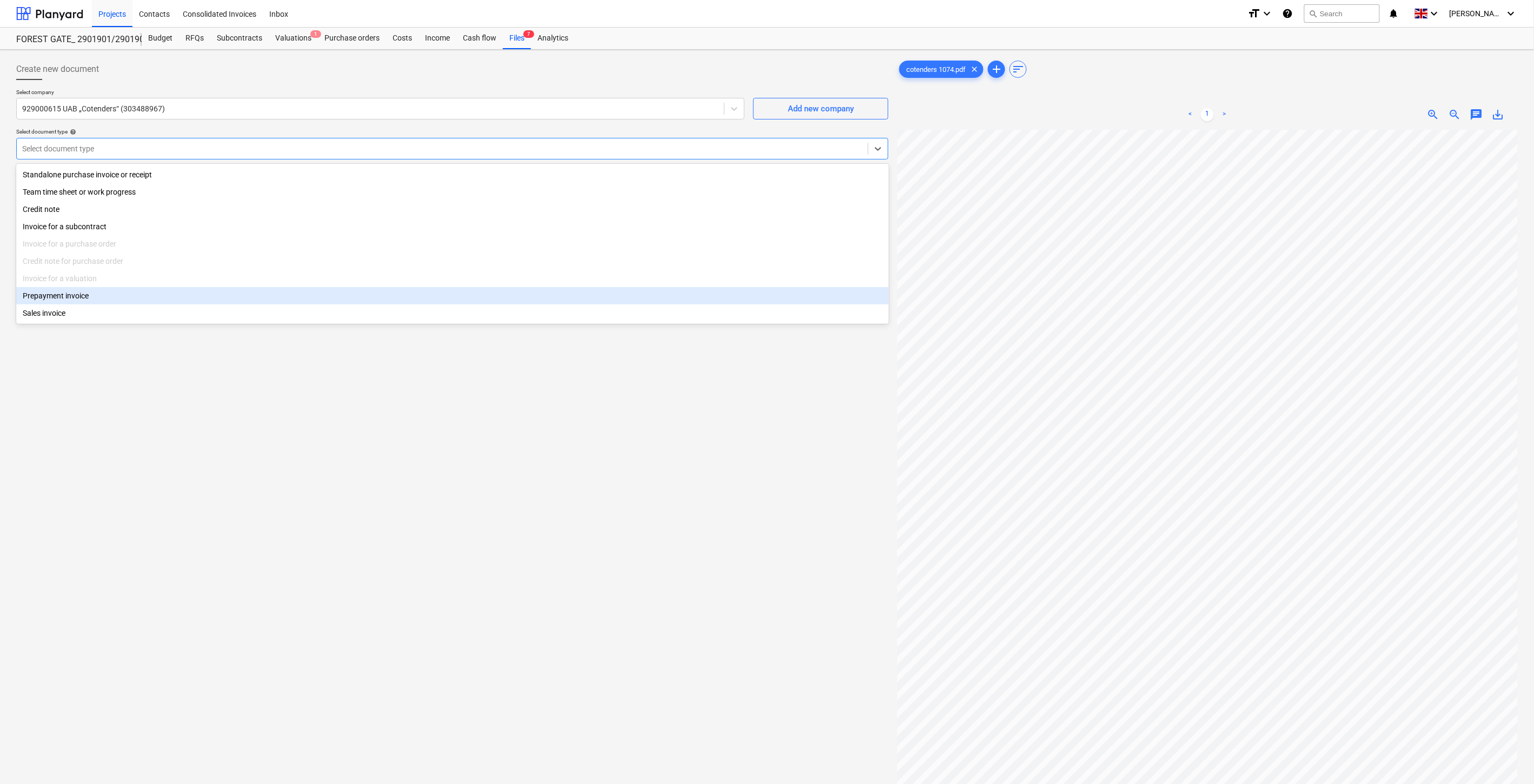
click at [152, 292] on div "Prepayment invoice" at bounding box center [452, 295] width 873 height 17
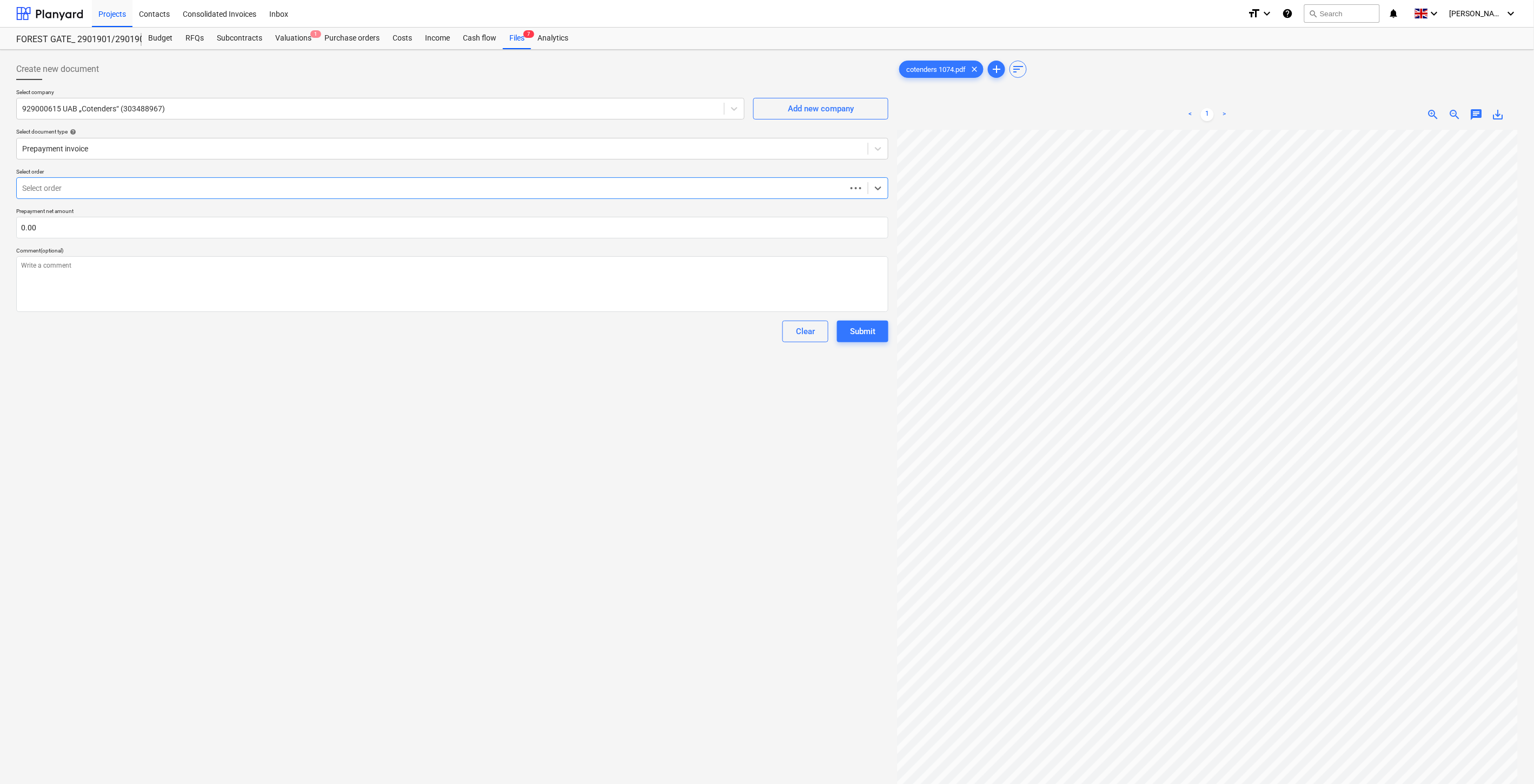
click at [186, 186] on div at bounding box center [432, 188] width 819 height 11
type textarea "x"
click at [186, 233] on input "text" at bounding box center [452, 227] width 872 height 22
type textarea "x"
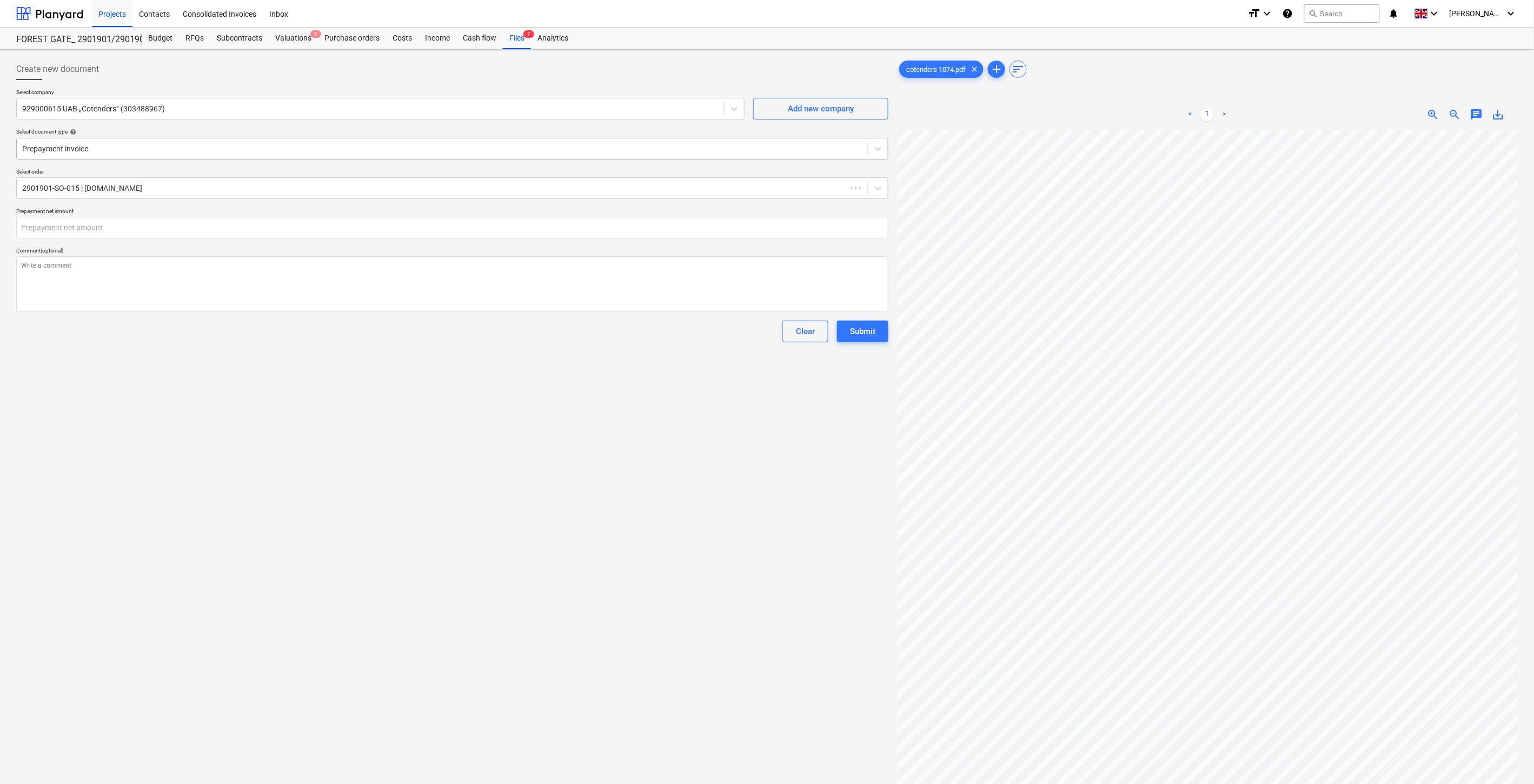
type input "0.00"
click at [295, 150] on div at bounding box center [442, 148] width 840 height 11
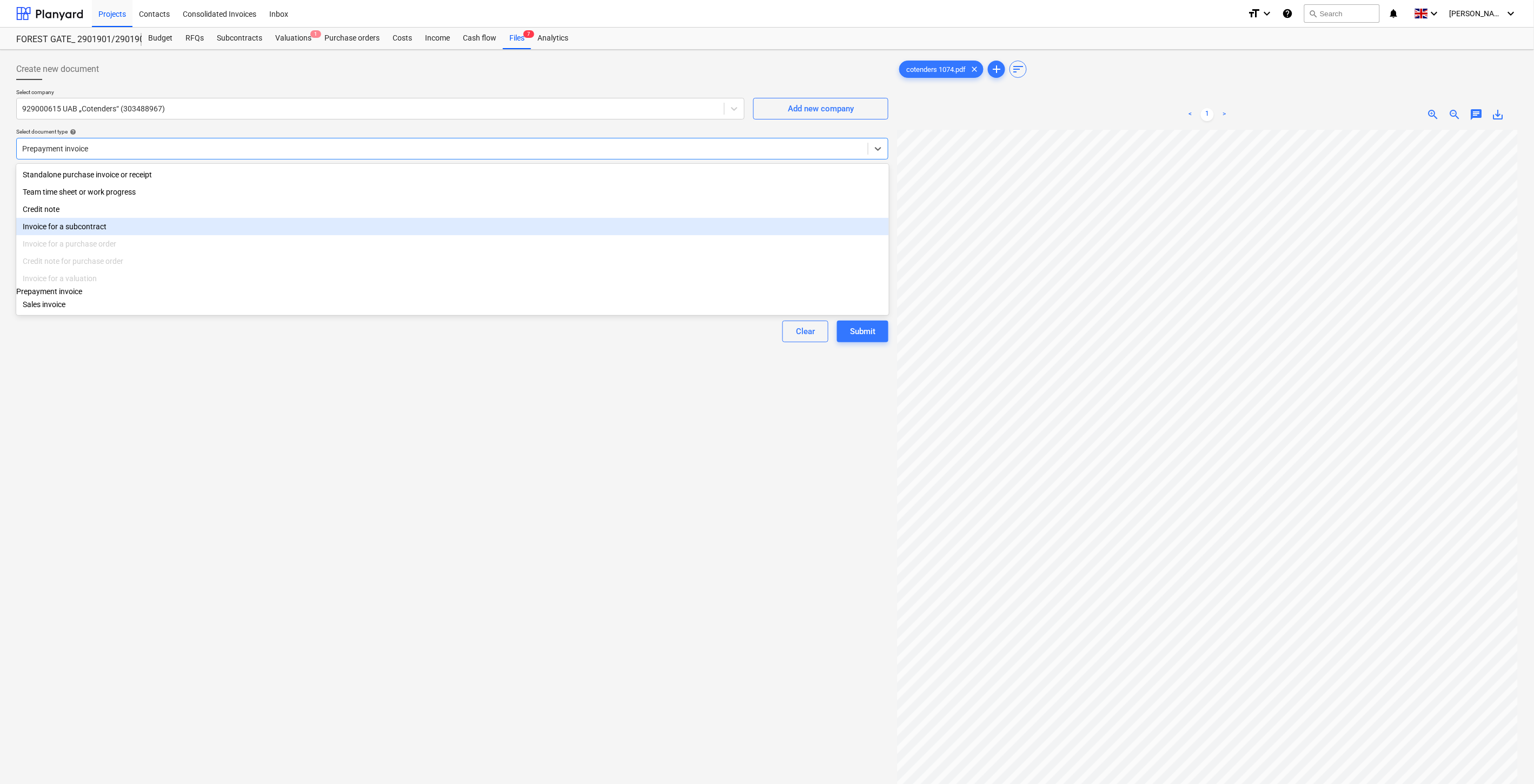
click at [160, 230] on div "Invoice for a subcontract" at bounding box center [452, 226] width 873 height 17
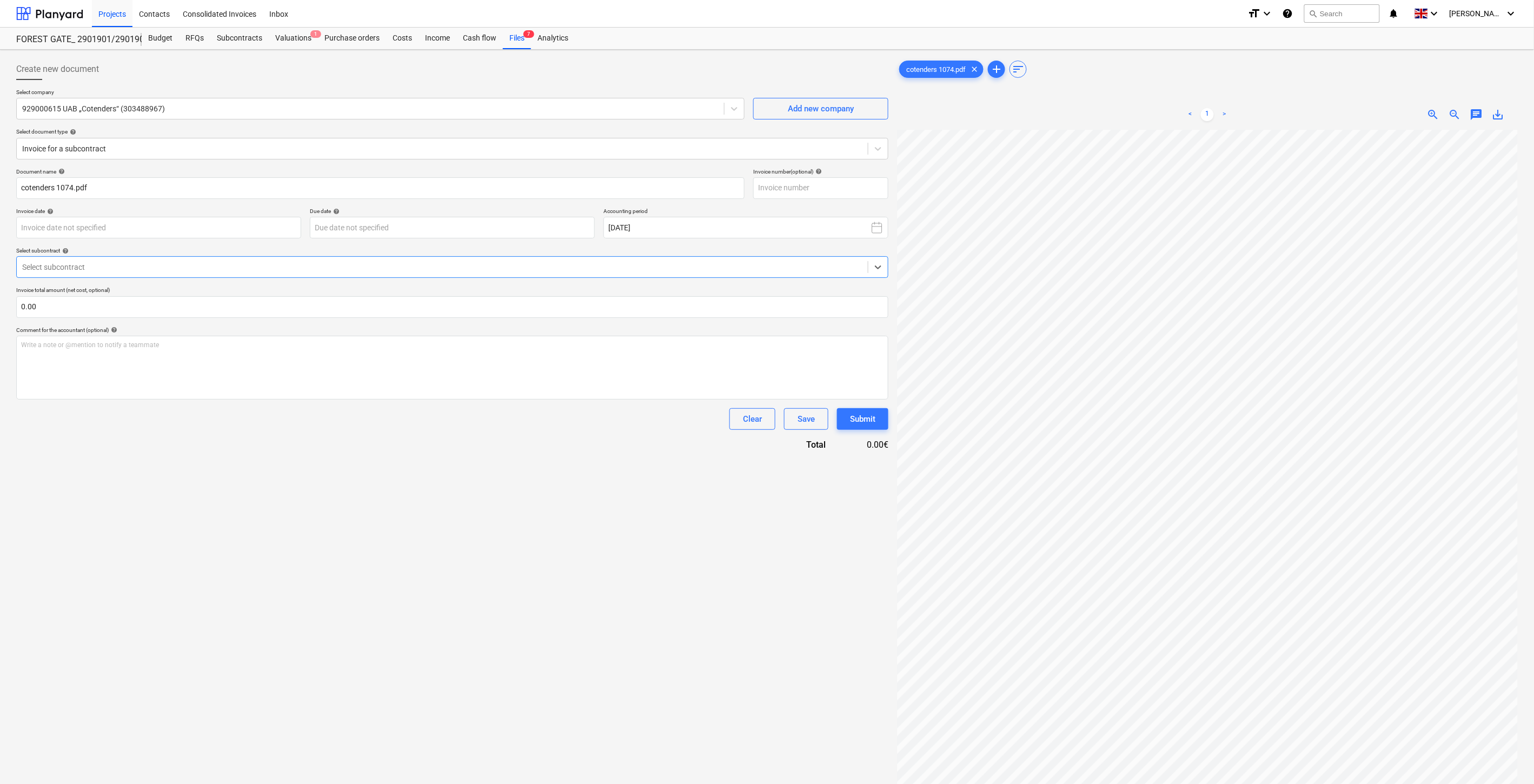
click at [149, 267] on div at bounding box center [442, 267] width 840 height 11
click at [160, 783] on div "2901901-SO-015 | [DOMAIN_NAME]" at bounding box center [767, 798] width 1534 height 17
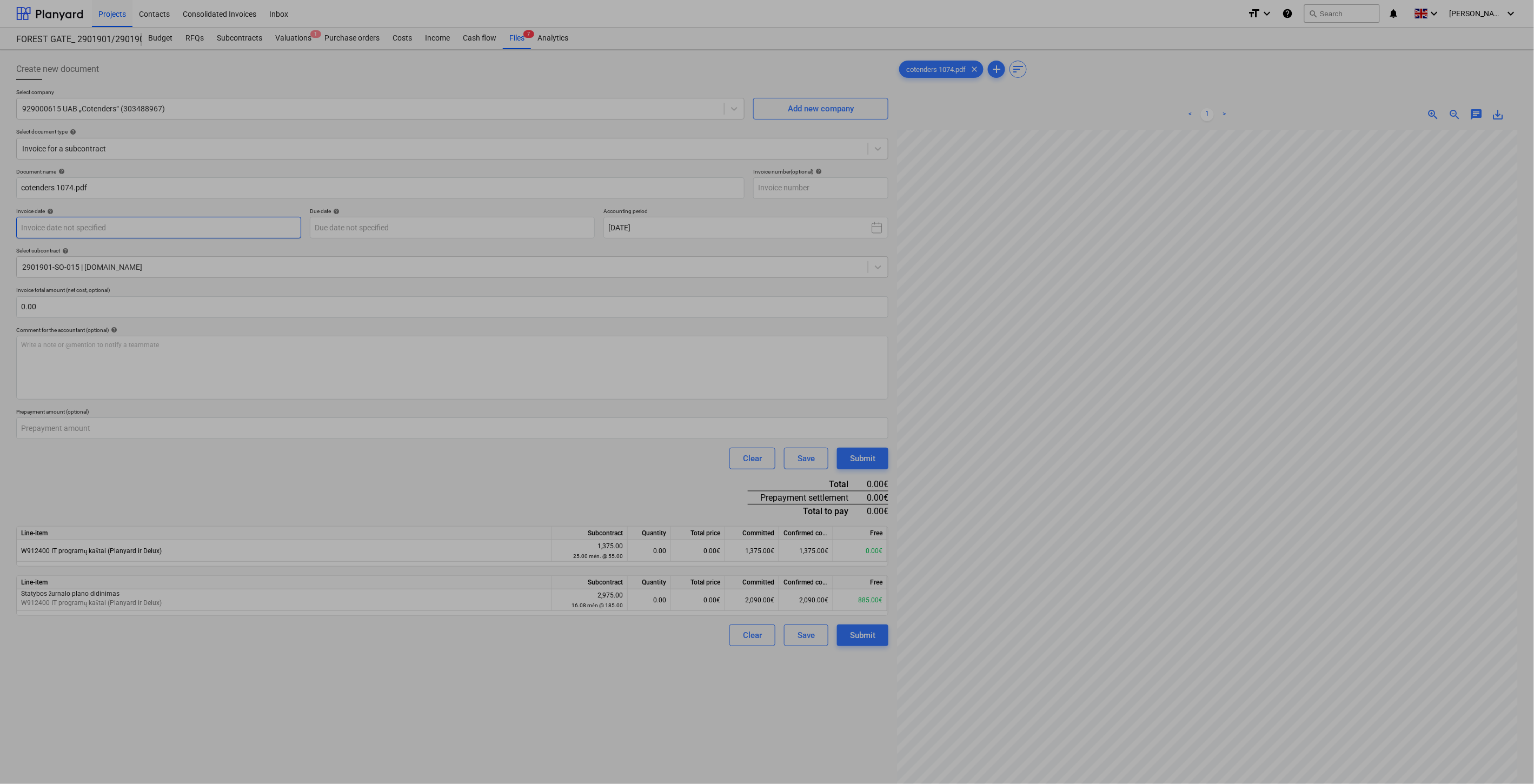
click at [245, 229] on body "Projects Contacts Consolidated Invoices Inbox format_size keyboard_arrow_down h…" at bounding box center [767, 392] width 1534 height 784
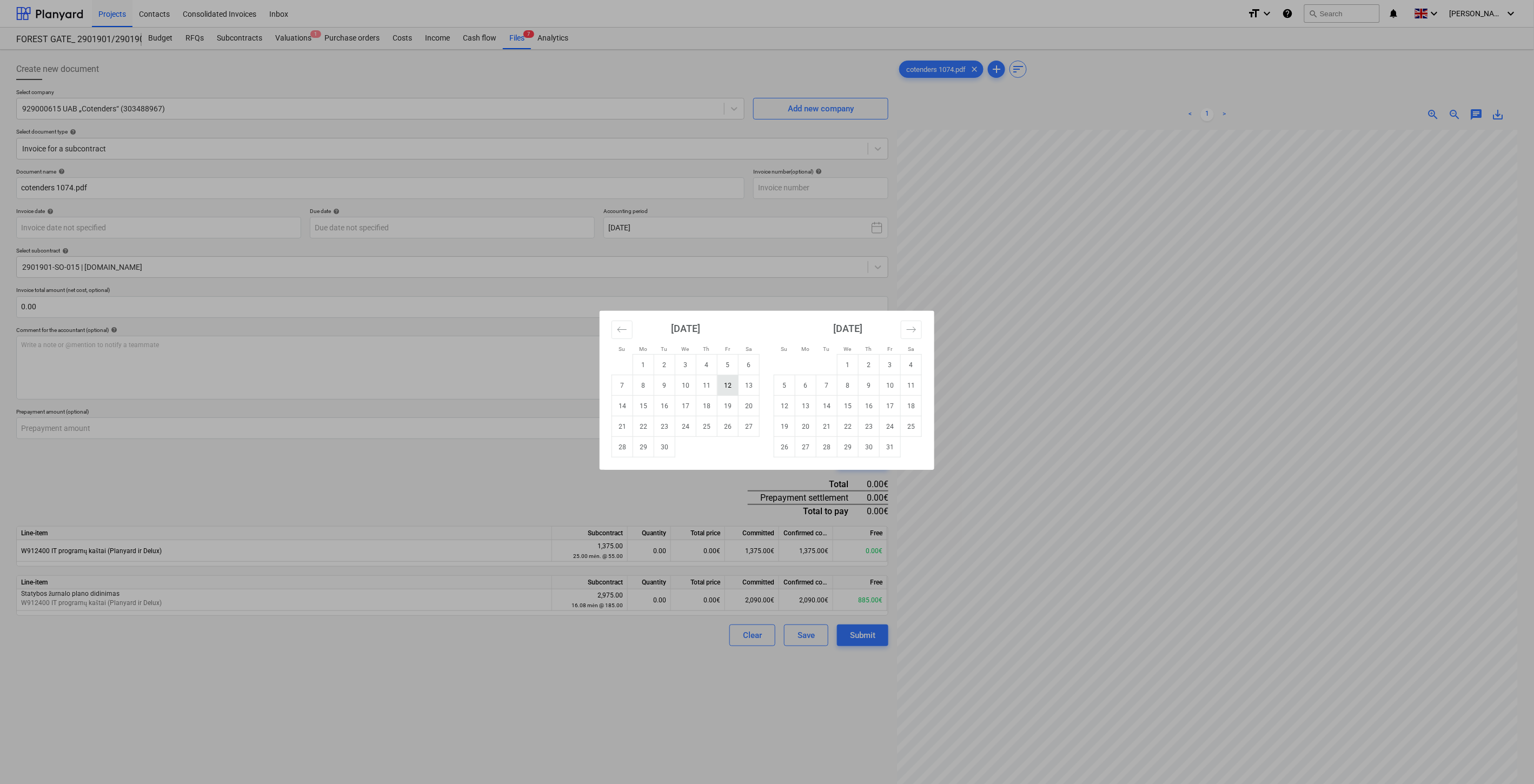
click at [730, 382] on td "12" at bounding box center [728, 385] width 21 height 21
type input "[DATE]"
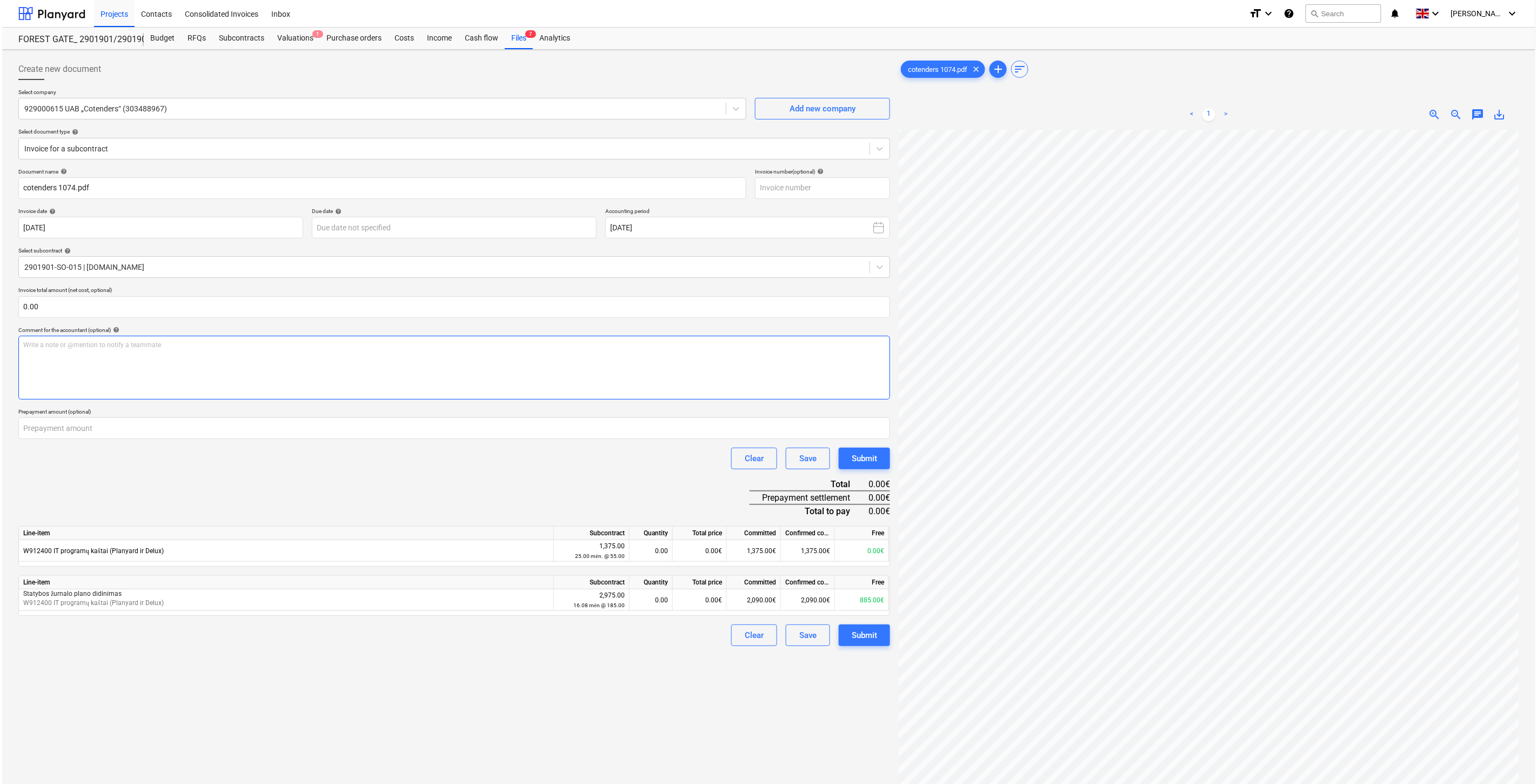
scroll to position [164, 0]
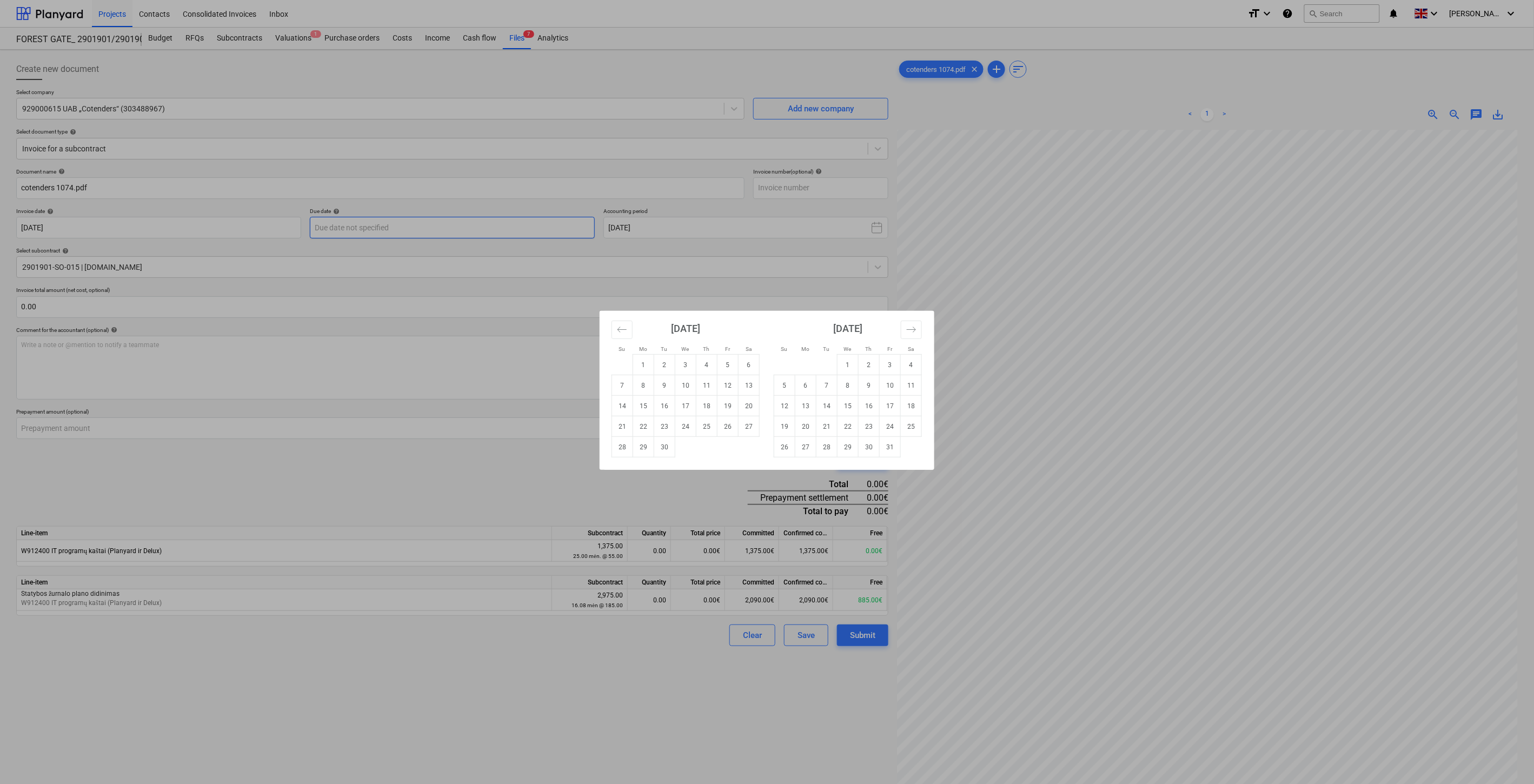
click at [517, 229] on body "Projects Contacts Consolidated Invoices Inbox format_size keyboard_arrow_down h…" at bounding box center [767, 392] width 1534 height 784
click at [723, 382] on td "12" at bounding box center [728, 385] width 21 height 21
type input "[DATE]"
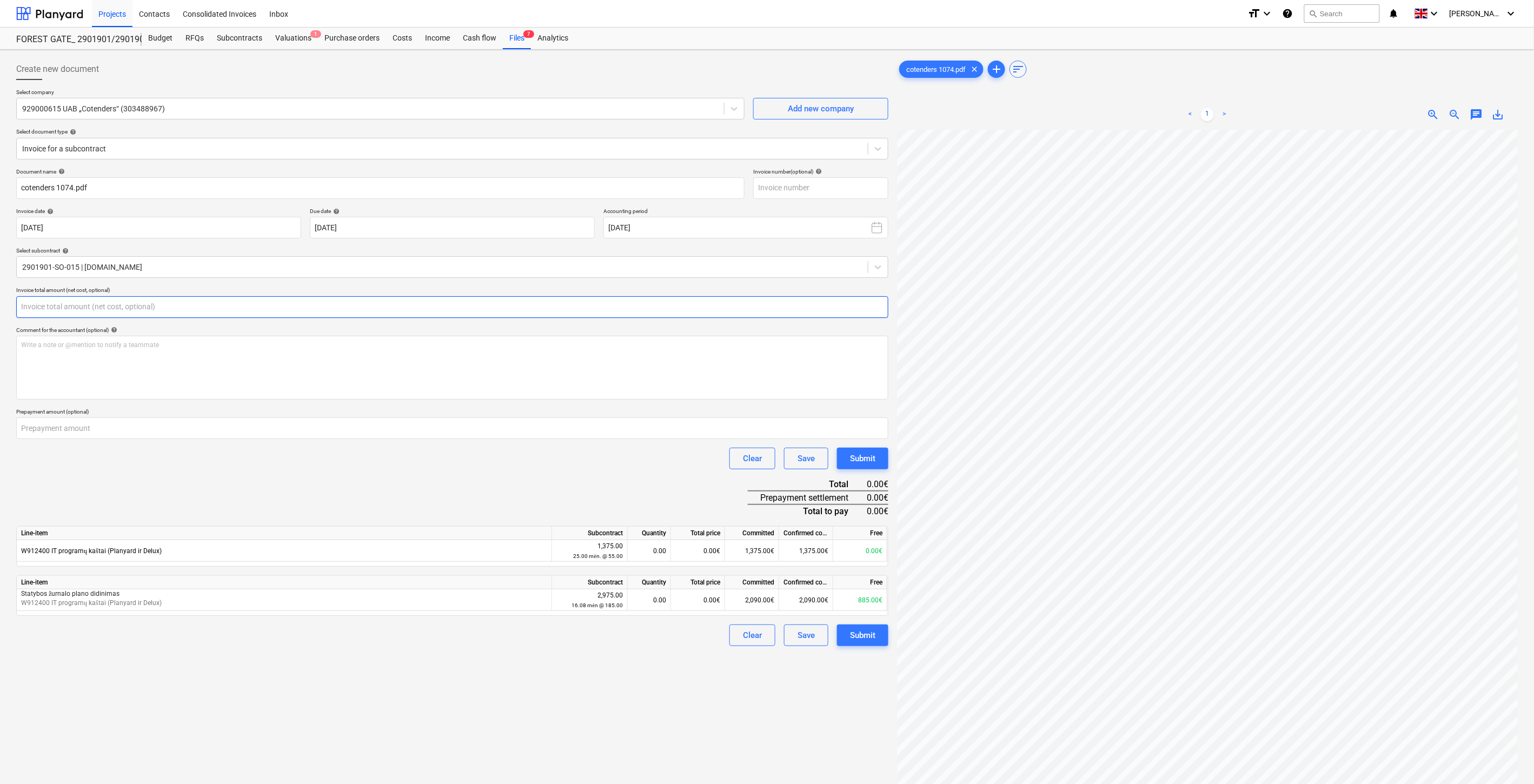
click at [302, 314] on input "text" at bounding box center [452, 307] width 872 height 22
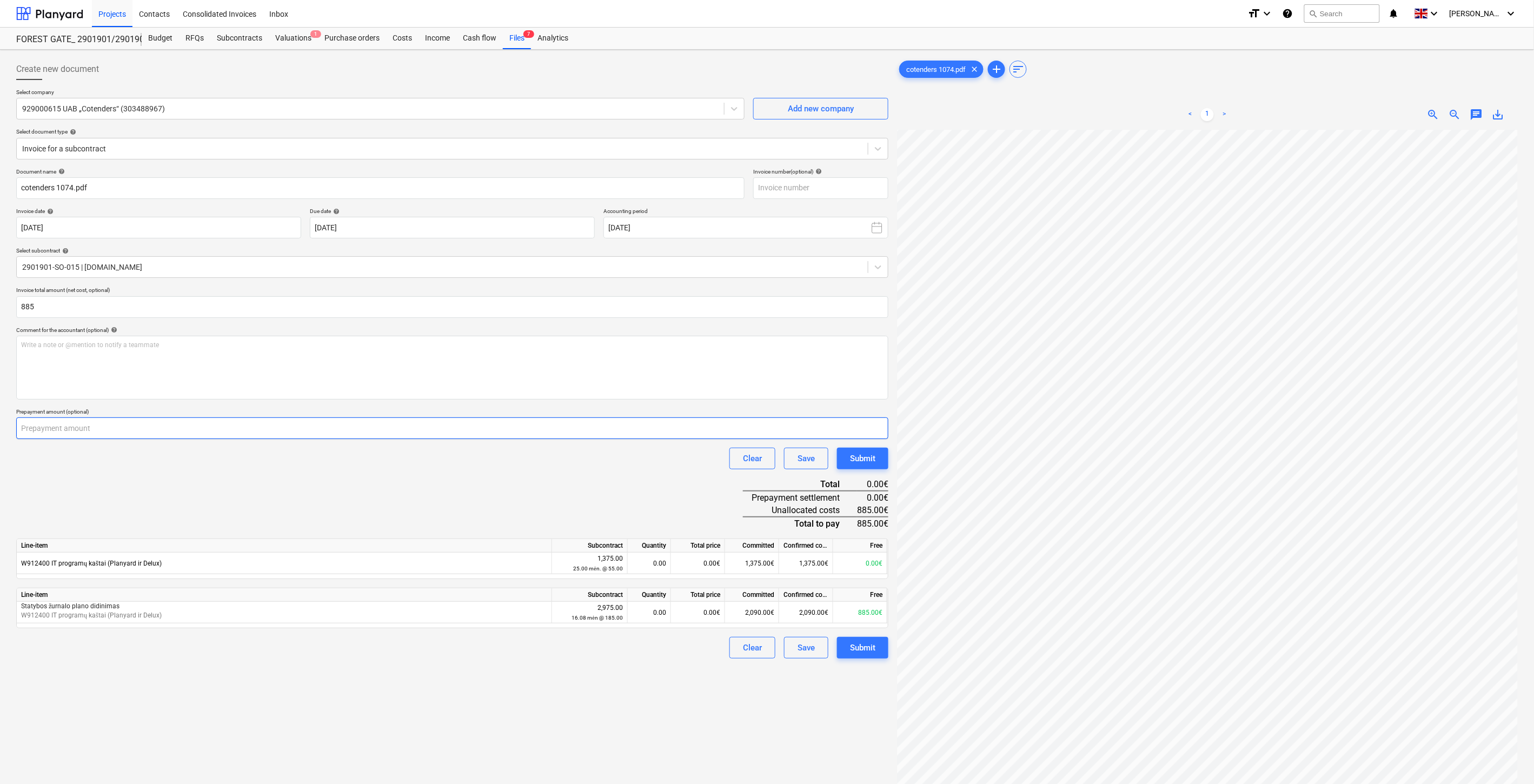
type input "885.00"
click at [334, 419] on input "number" at bounding box center [452, 428] width 872 height 22
type input "885"
click at [715, 611] on div "0.00€" at bounding box center [698, 612] width 54 height 22
type input "885"
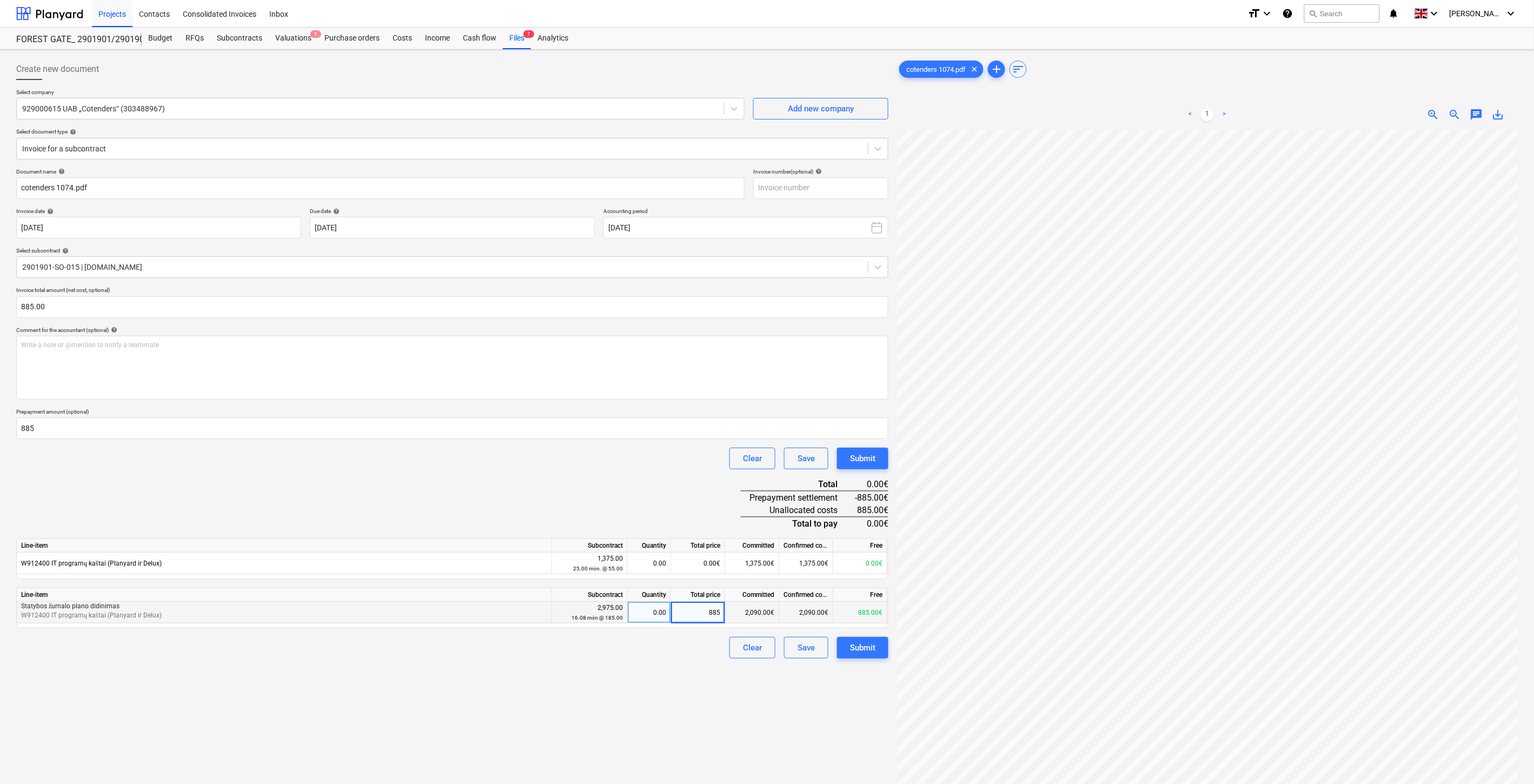
click at [553, 456] on div "Clear Save Submit" at bounding box center [452, 458] width 872 height 22
click at [802, 642] on div "Save" at bounding box center [806, 647] width 17 height 14
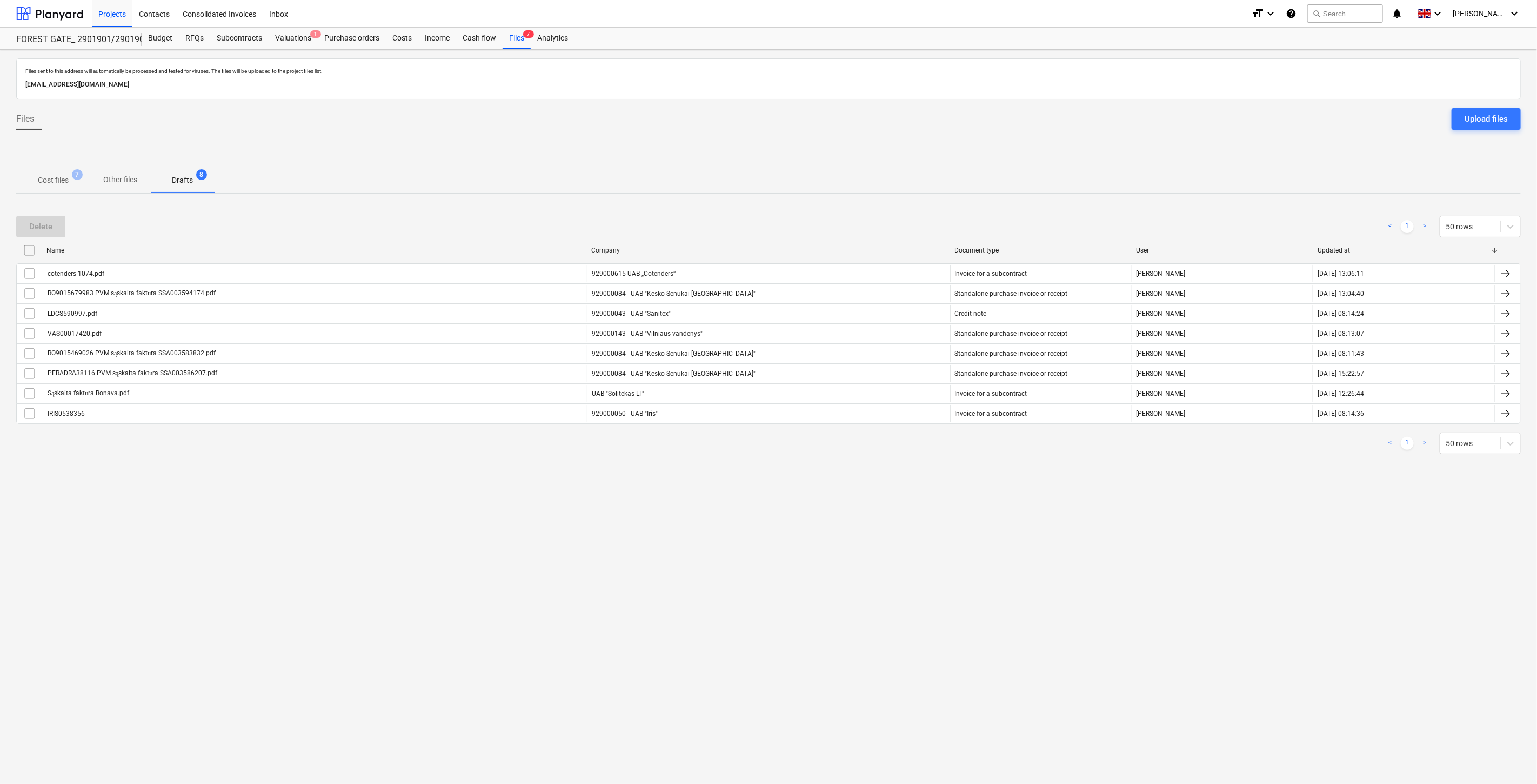
click at [52, 174] on span "Cost files 7" at bounding box center [53, 180] width 74 height 19
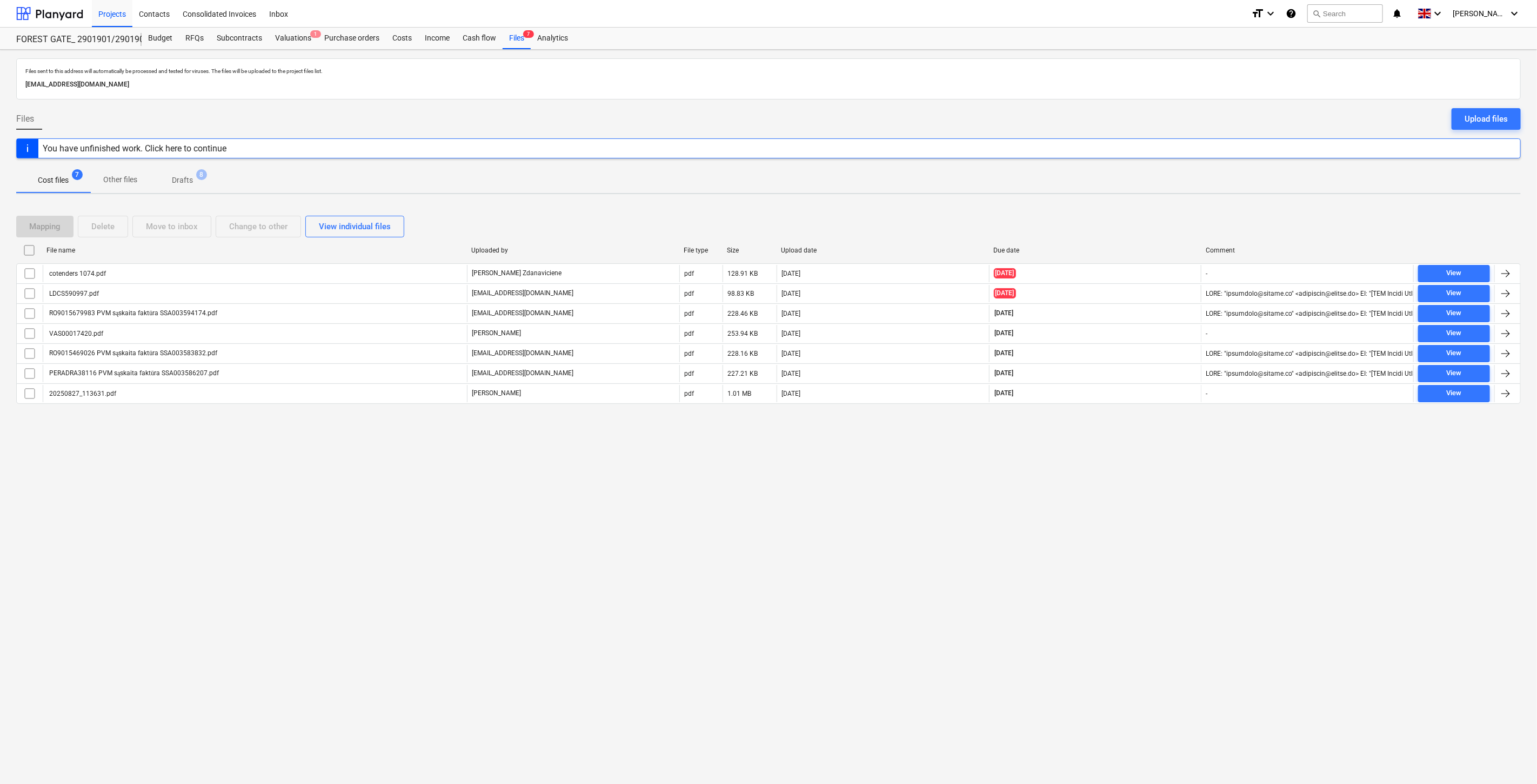
drag, startPoint x: 1135, startPoint y: 561, endPoint x: 1162, endPoint y: 520, distance: 49.1
click at [1138, 554] on div "Files sent to this address will automatically be processed and tested for virus…" at bounding box center [768, 416] width 1537 height 734
click at [1184, 490] on div "Files sent to this address will automatically be processed and tested for virus…" at bounding box center [768, 416] width 1537 height 734
drag, startPoint x: 1180, startPoint y: 491, endPoint x: 1135, endPoint y: 484, distance: 45.5
click at [1126, 494] on div "Files sent to this address will automatically be processed and tested for virus…" at bounding box center [768, 416] width 1537 height 734
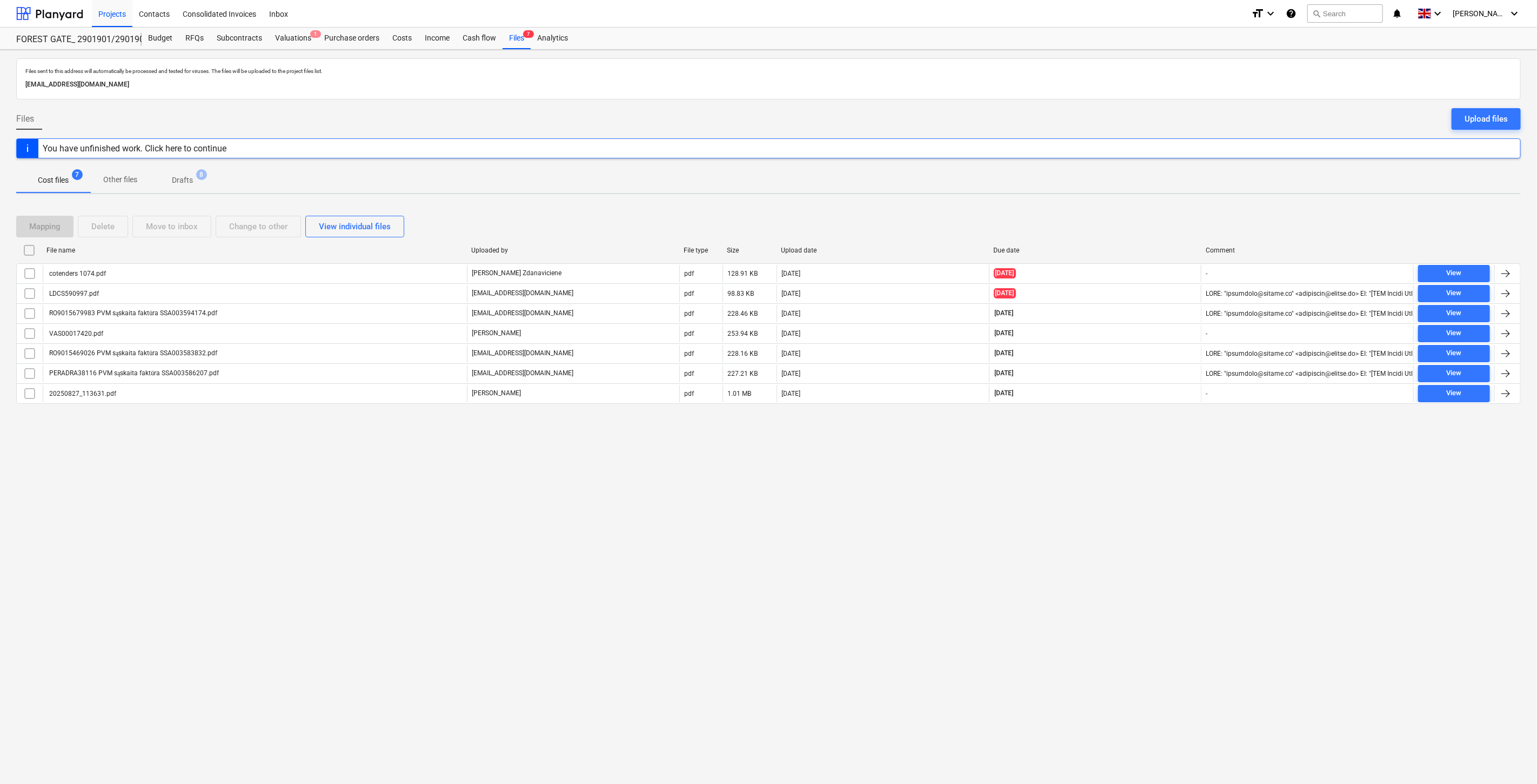
click at [1147, 472] on div "Files sent to this address will automatically be processed and tested for virus…" at bounding box center [768, 416] width 1537 height 734
click at [1170, 452] on div "Files sent to this address will automatically be processed and tested for virus…" at bounding box center [768, 416] width 1537 height 734
click at [1183, 428] on div "Files sent to this address will automatically be processed and tested for virus…" at bounding box center [768, 416] width 1537 height 734
drag, startPoint x: 1132, startPoint y: 451, endPoint x: 1138, endPoint y: 446, distance: 7.8
click at [1132, 451] on div "Files sent to this address will automatically be processed and tested for virus…" at bounding box center [768, 416] width 1537 height 734
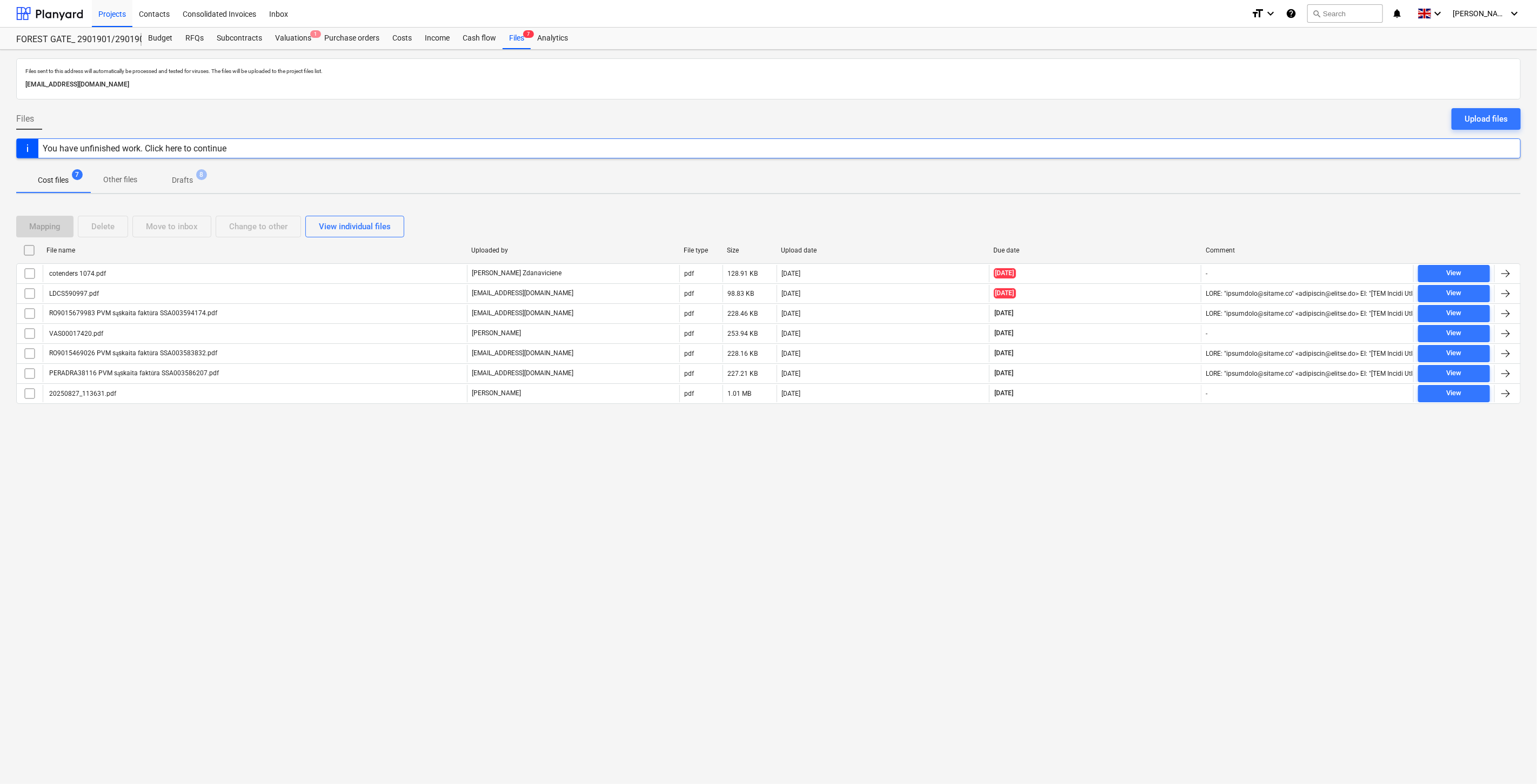
click at [1149, 437] on div "Files sent to this address will automatically be processed and tested for virus…" at bounding box center [768, 416] width 1537 height 734
drag, startPoint x: 1165, startPoint y: 425, endPoint x: 1176, endPoint y: 418, distance: 13.0
click at [1168, 423] on div "Mapping Delete Move to inbox Change to other View individual files File name Up…" at bounding box center [768, 314] width 1505 height 223
click at [1176, 418] on div "Mapping Delete Move to inbox Change to other View individual files File name Up…" at bounding box center [768, 314] width 1505 height 223
click at [1155, 480] on div "Files sent to this address will automatically be processed and tested for virus…" at bounding box center [768, 416] width 1537 height 734
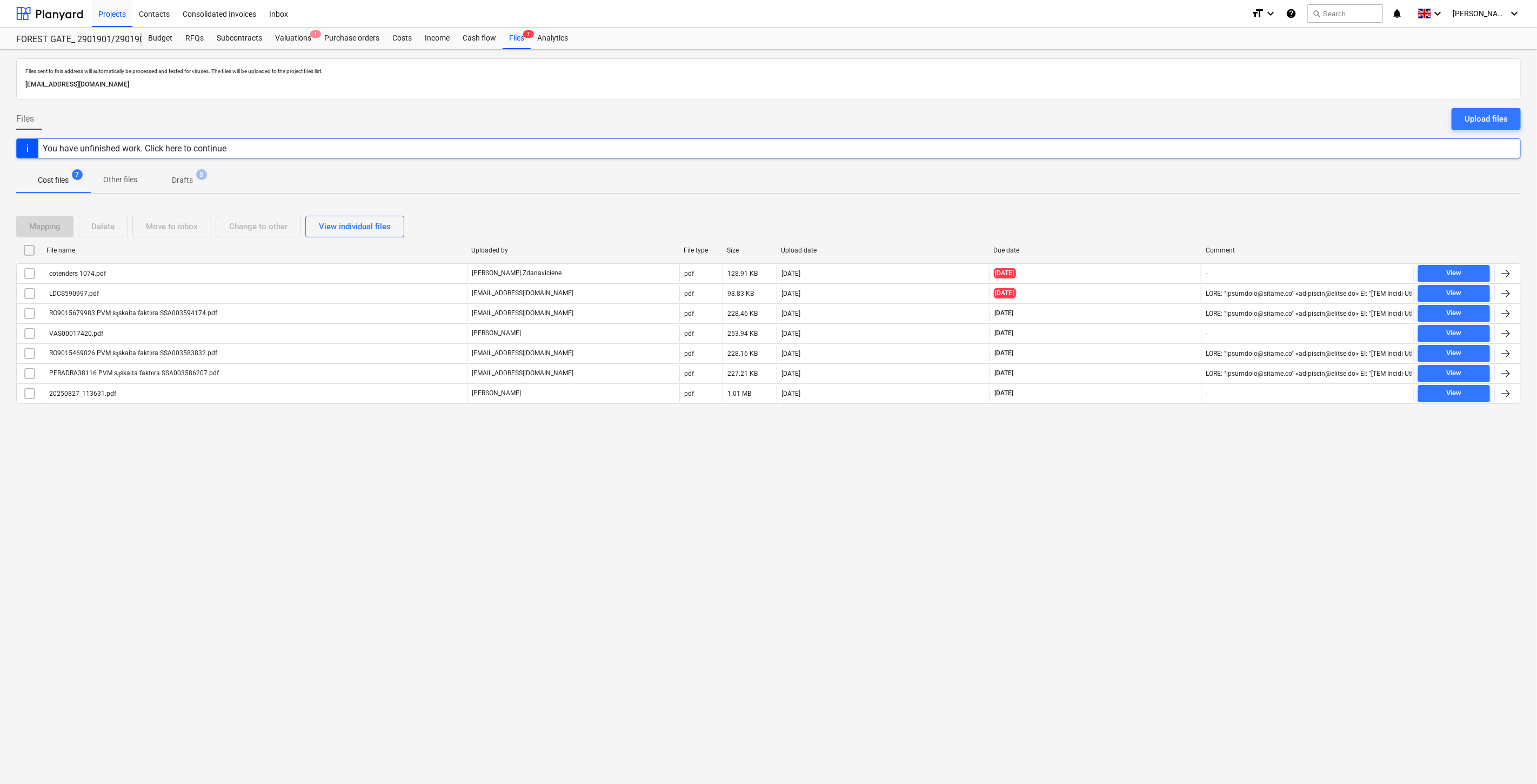
click at [1165, 458] on div "Files sent to this address will automatically be processed and tested for virus…" at bounding box center [768, 416] width 1537 height 734
click at [1115, 466] on div "Files sent to this address will automatically be processed and tested for virus…" at bounding box center [768, 416] width 1537 height 734
click at [1150, 450] on div "Files sent to this address will automatically be processed and tested for virus…" at bounding box center [768, 416] width 1537 height 734
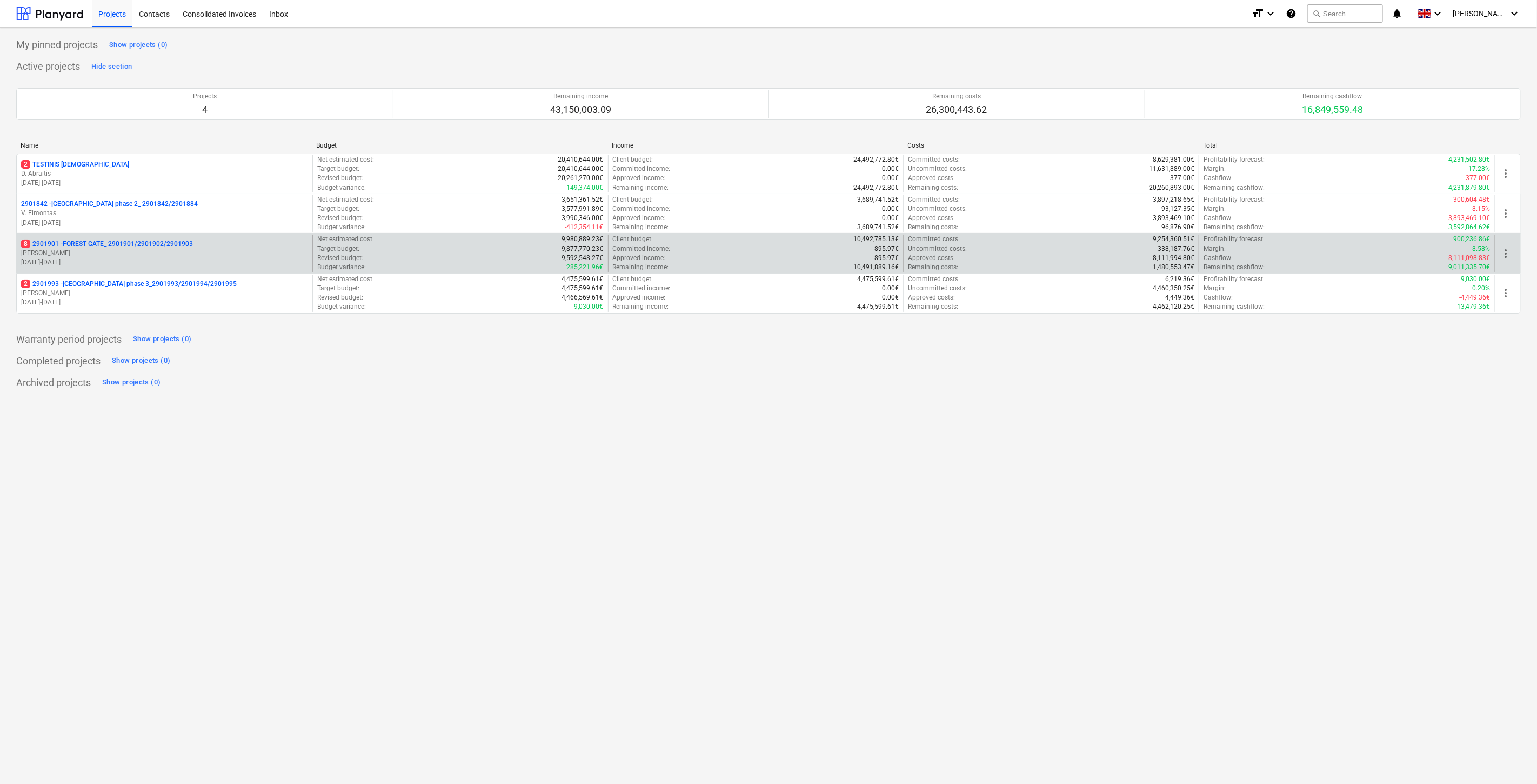
click at [202, 257] on p "[PERSON_NAME]" at bounding box center [164, 253] width 287 height 9
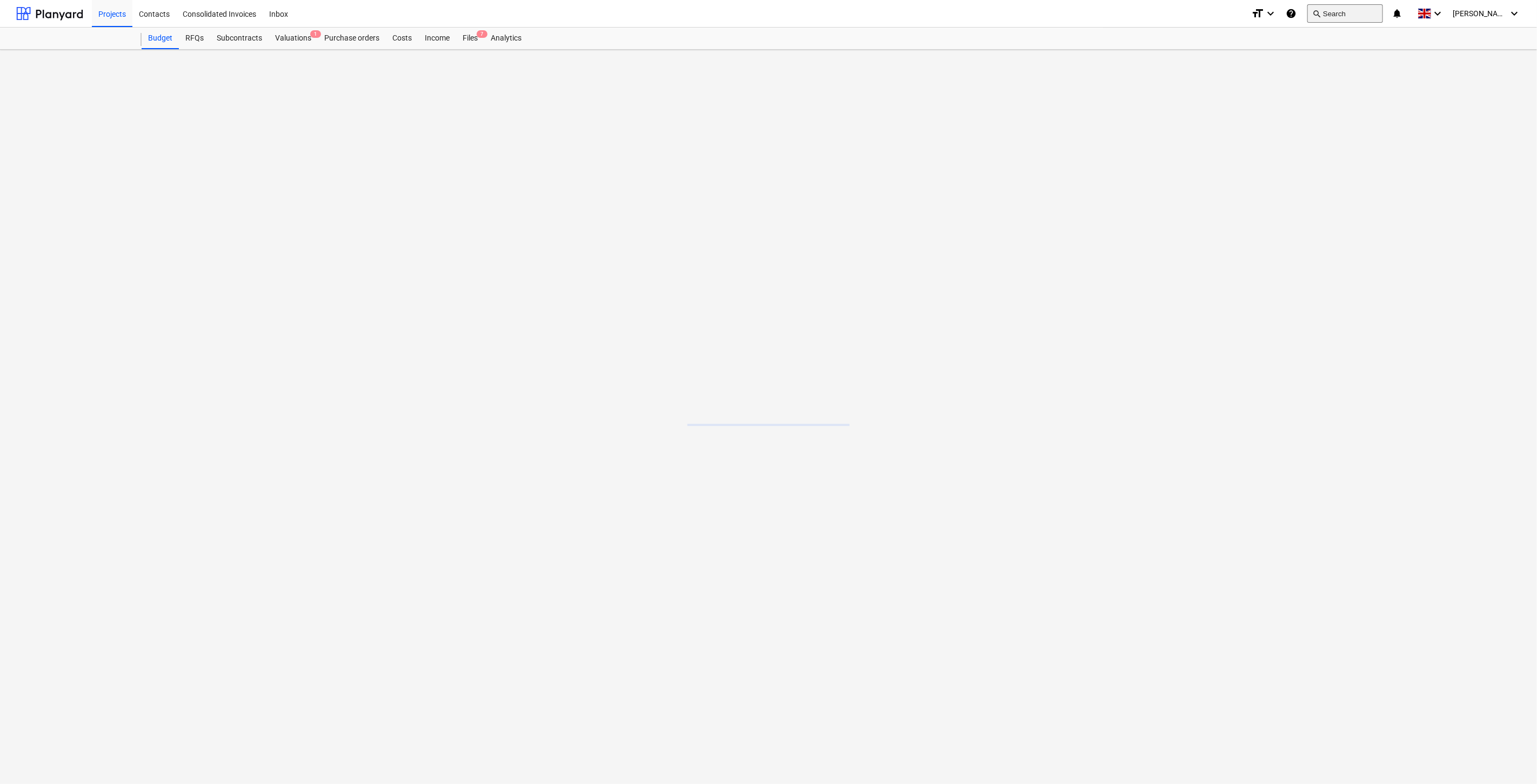
click at [1361, 19] on button "search Search" at bounding box center [1345, 13] width 76 height 19
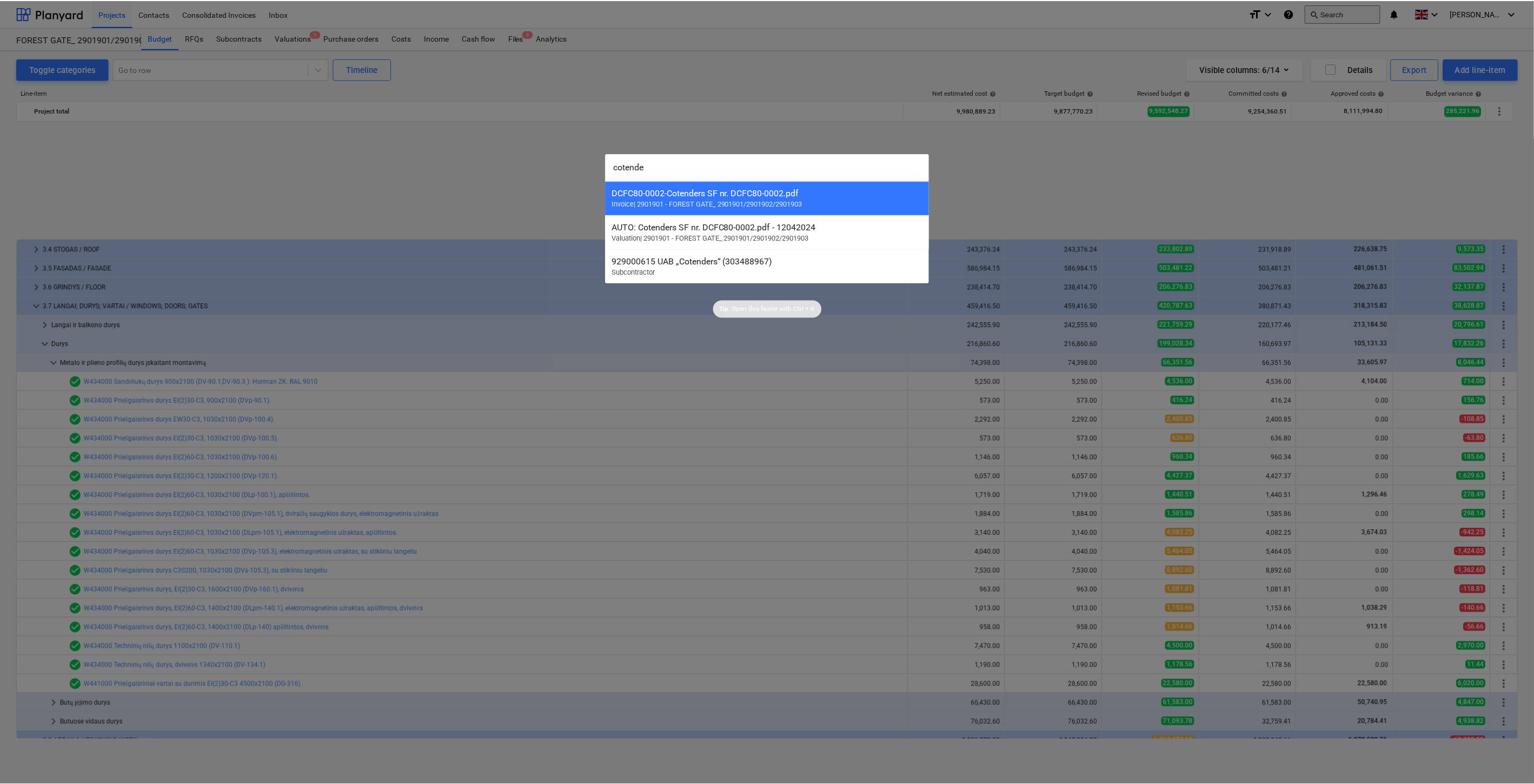
scroll to position [503, 0]
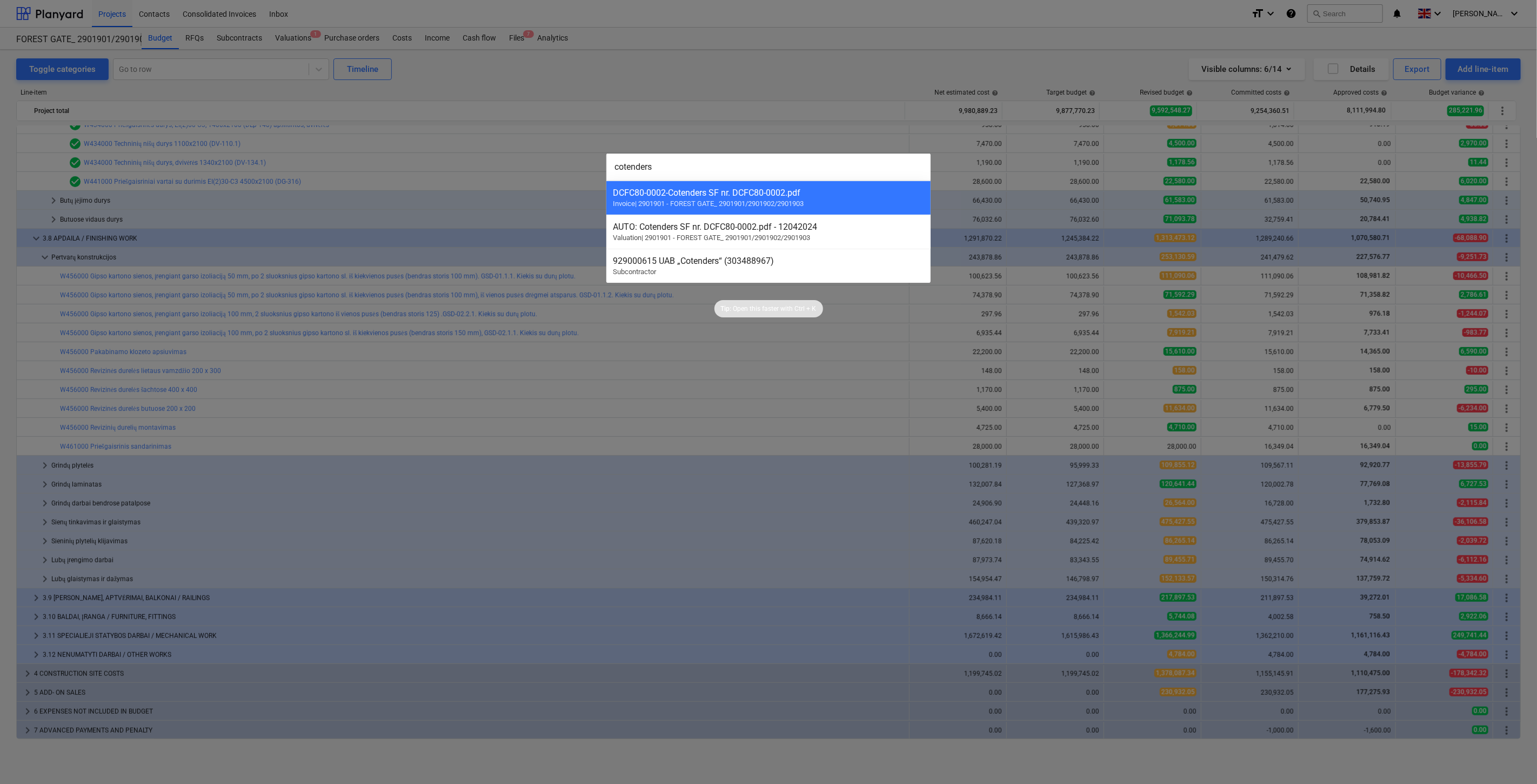
type input "cotenders"
click at [823, 263] on div "929000615 UAB „Cotenders“ (303488967)" at bounding box center [768, 261] width 311 height 10
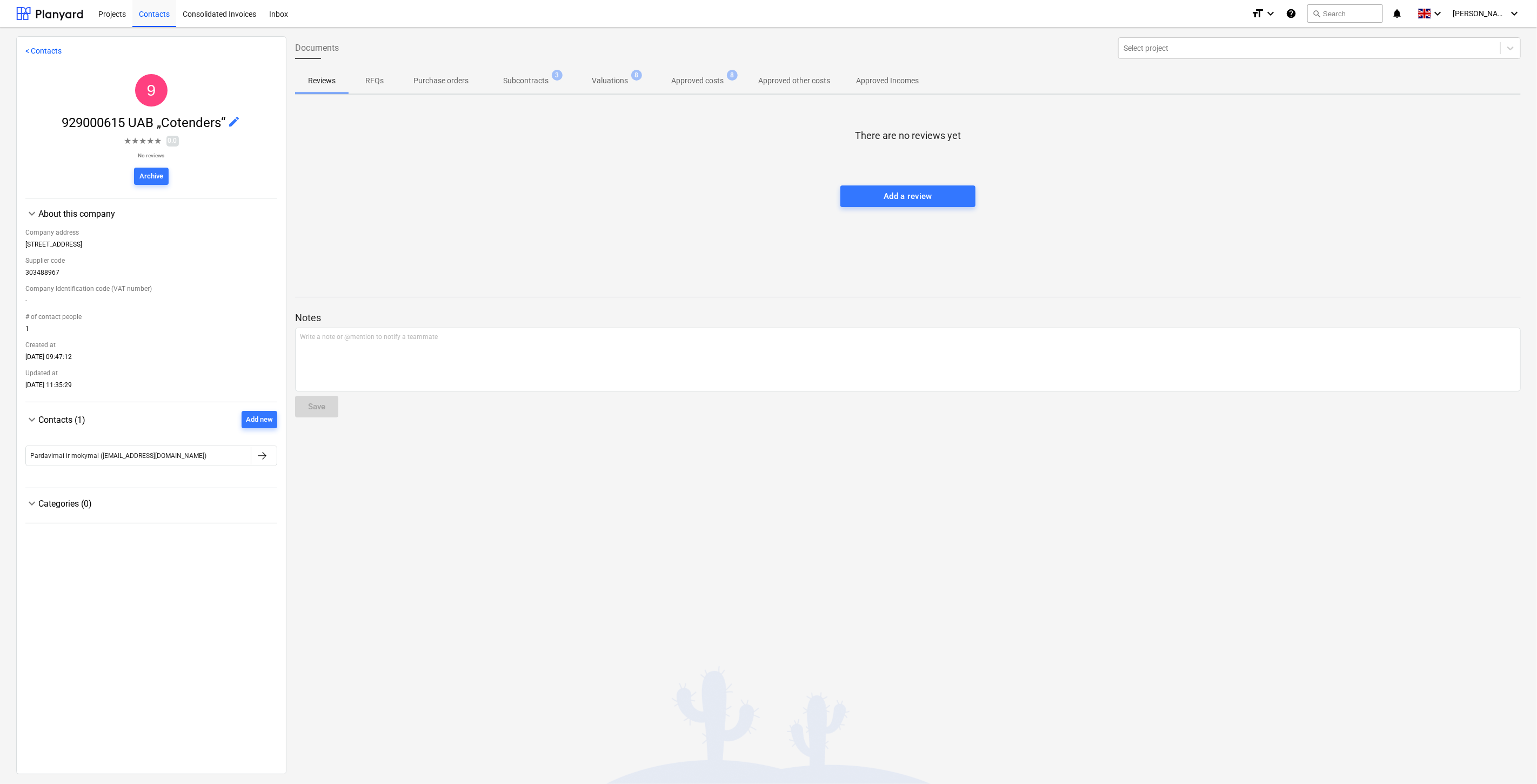
click at [683, 79] on p "Approved costs" at bounding box center [697, 80] width 53 height 11
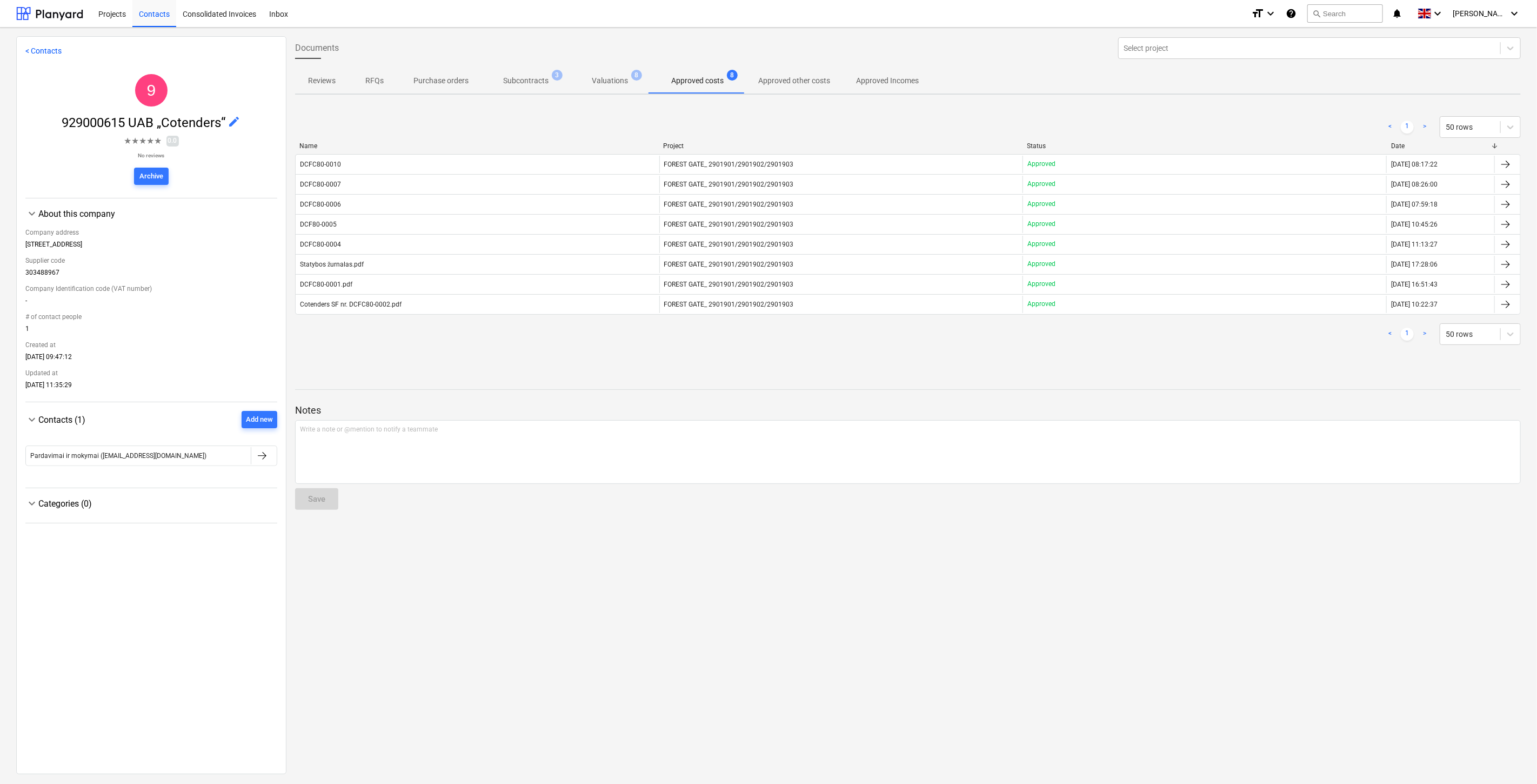
click at [533, 79] on p "Subcontracts" at bounding box center [526, 80] width 45 height 11
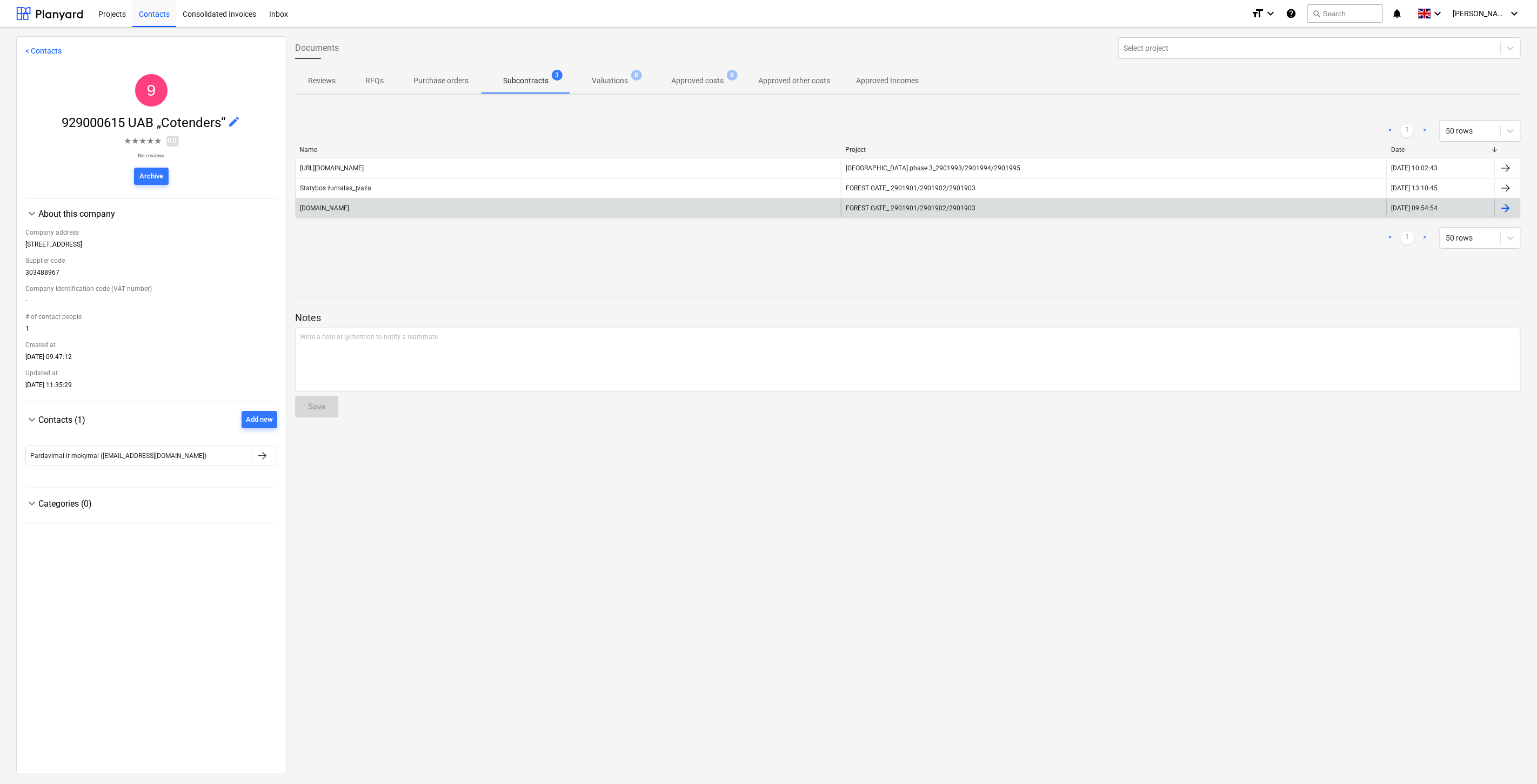
click at [544, 208] on div "Statybosžurnalas.lt" at bounding box center [568, 208] width 546 height 17
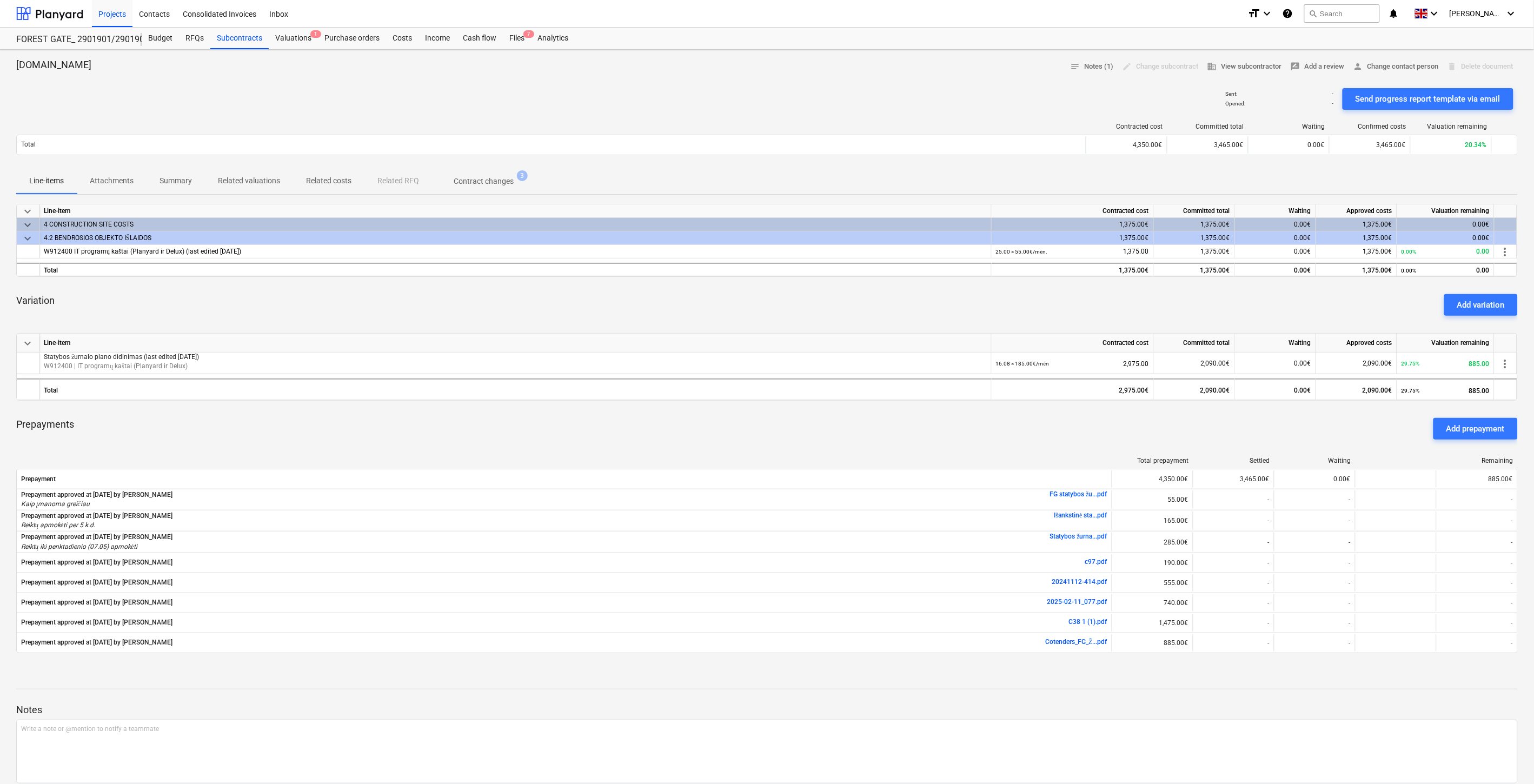
click at [972, 428] on div "Prepayments Add prepayment" at bounding box center [767, 428] width 1502 height 39
click at [991, 420] on div "Prepayments Add prepayment" at bounding box center [767, 428] width 1502 height 39
